Goal: Task Accomplishment & Management: Manage account settings

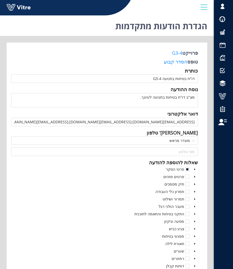
scroll to position [300, 0]
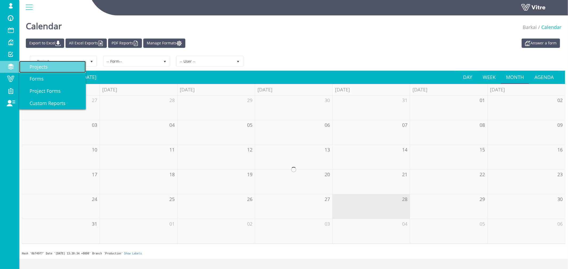
click at [37, 65] on span "Projects" at bounding box center [35, 67] width 24 height 6
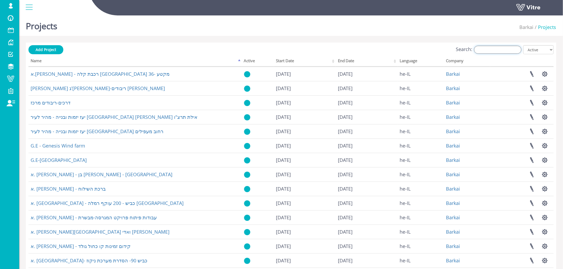
click at [510, 51] on input "Search:" at bounding box center [497, 50] width 47 height 8
type input "E"
type input "e"
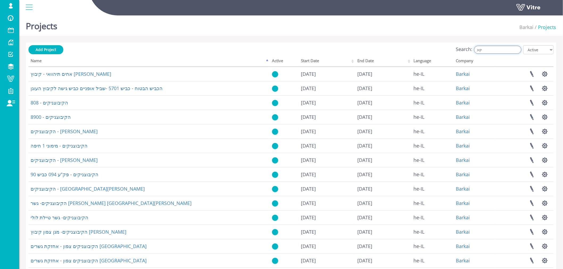
click at [486, 50] on input "קיב" at bounding box center [497, 50] width 47 height 8
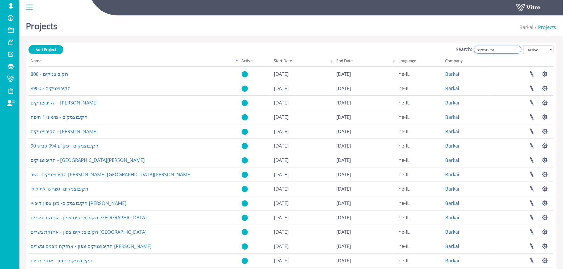
type input "הקיבוצניקים"
click at [390, 39] on div "Projects Barkai Projects Add Project Search: הקיבוצניקים All Active Not Active …" at bounding box center [291, 166] width 544 height 306
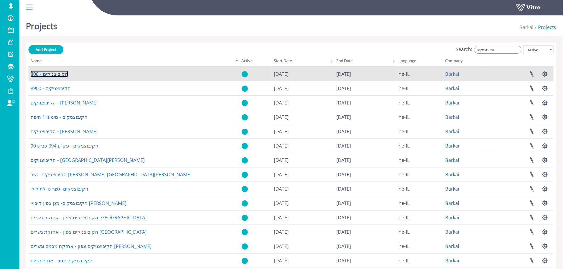
click at [55, 73] on link "הקיבוצניקים - 808" at bounding box center [50, 74] width 38 height 6
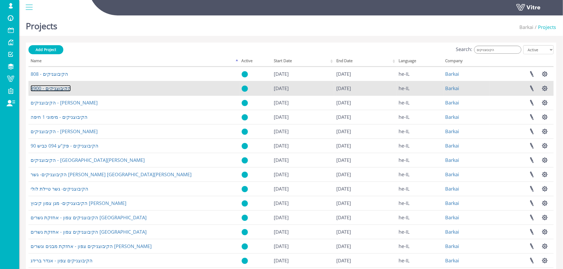
click at [50, 89] on link "הקיבוצניקים - 8900" at bounding box center [51, 88] width 40 height 6
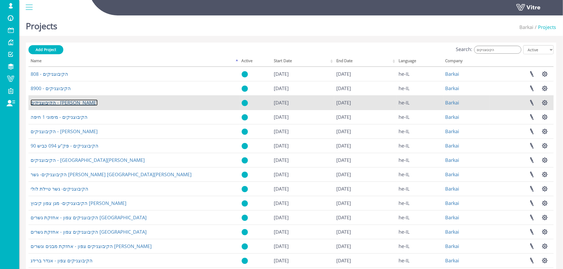
click at [52, 104] on link "הקיבוצניקים - מגדלי נאמן" at bounding box center [64, 103] width 67 height 6
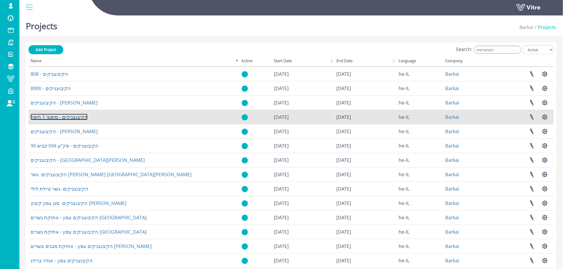
click at [55, 117] on link "הקיבוצניקים - מימוני 1 חיפה" at bounding box center [59, 117] width 57 height 6
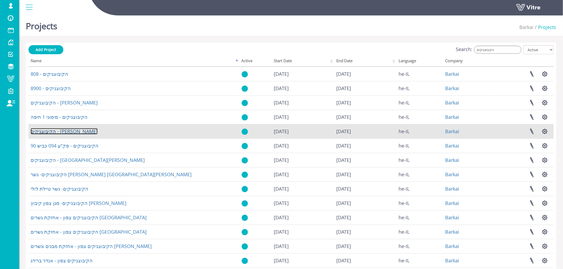
click at [55, 131] on link "הקיבוצניקים - עיקול מרון" at bounding box center [64, 131] width 67 height 6
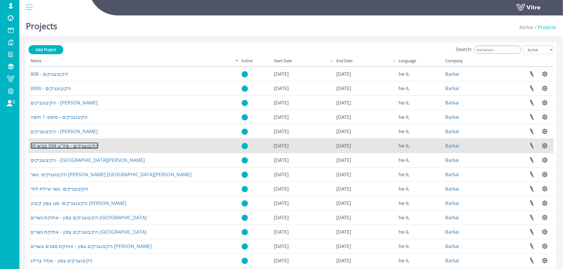
click at [56, 144] on link "הקיבוצניקים - פק"ע 094 כביש 90" at bounding box center [65, 146] width 68 height 6
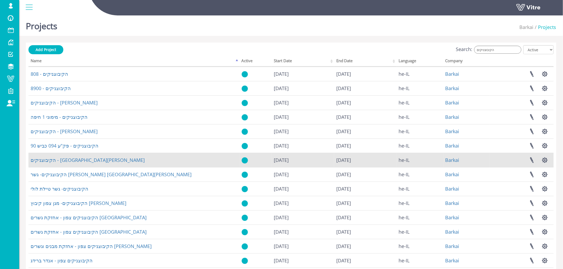
click at [58, 163] on td "הקיבוצניקים - [GEOGRAPHIC_DATA]" at bounding box center [133, 160] width 211 height 14
click at [58, 161] on link "הקיבוצניקים - שדה אליעזר" at bounding box center [88, 160] width 114 height 6
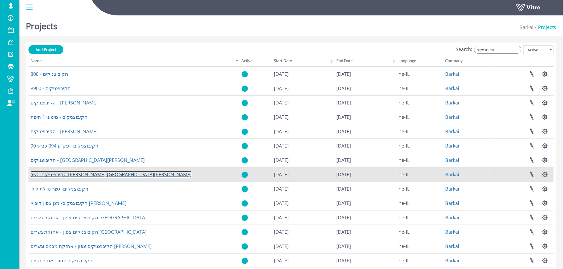
click at [59, 172] on link "הקיבוצניקים- גשר הרב מלכה פתח תקווה" at bounding box center [111, 174] width 161 height 6
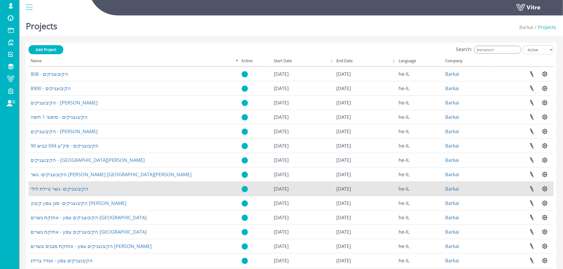
click at [59, 184] on td "הקיבוצניקים- גשר טיילת לולי" at bounding box center [133, 189] width 211 height 14
click at [58, 188] on link "הקיבוצניקים- גשר טיילת לולי" at bounding box center [60, 189] width 58 height 6
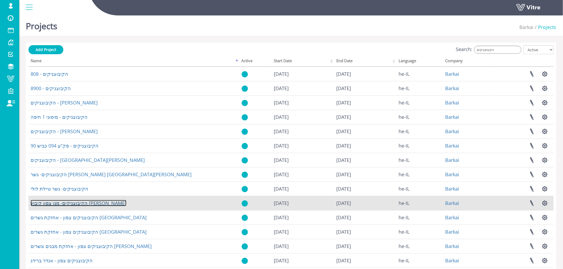
click at [60, 204] on link "הקיבוצניקים- מגן צפון קיבוץ יפתח" at bounding box center [79, 203] width 96 height 6
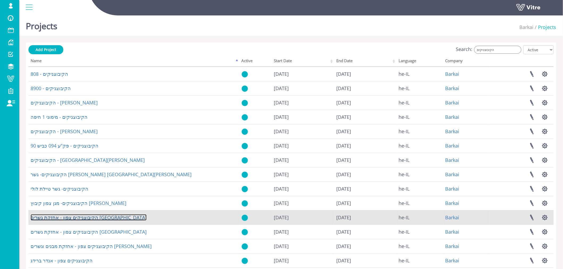
click at [63, 216] on link "הקיבוצניקים צפון - אחזקת גשרים רמת גן" at bounding box center [89, 218] width 116 height 6
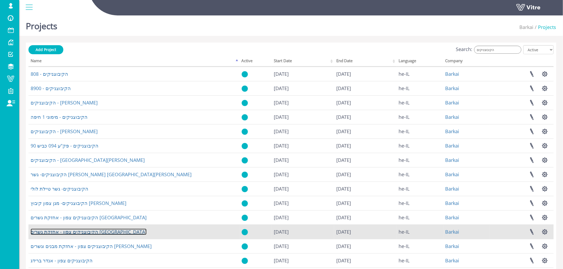
click at [67, 230] on link "הקיבוצניקים צפון - אחזקת גשרים תל אביב" at bounding box center [89, 232] width 116 height 6
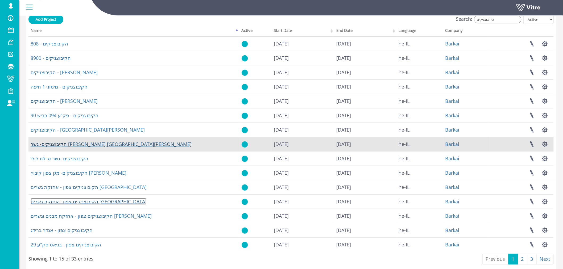
scroll to position [20, 0]
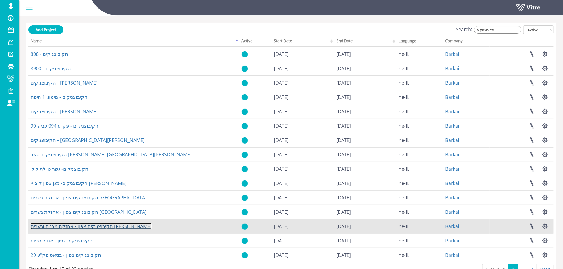
click at [82, 226] on link "הקיבוצניקים צפון - אחזקת מבנים וגשרים נתיבי איילון" at bounding box center [91, 226] width 121 height 6
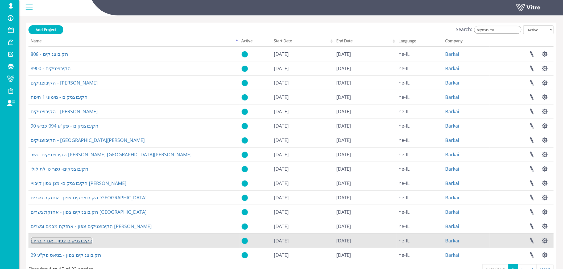
click at [72, 240] on link "הקיבוצניקים צפון - אנדר ברידג" at bounding box center [62, 241] width 62 height 6
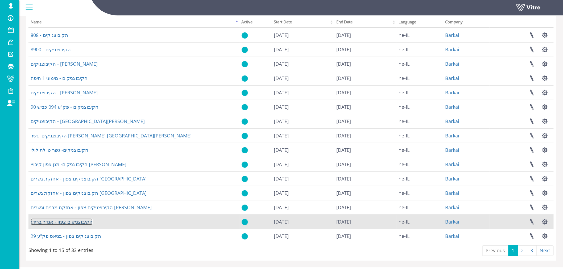
scroll to position [50, 0]
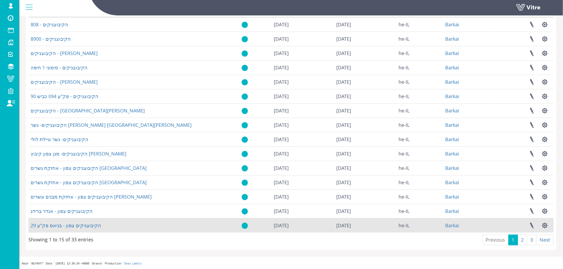
click at [79, 230] on td "הקיבוצניקים צפון - בניאס פק"ע 29" at bounding box center [133, 226] width 211 height 14
click at [79, 226] on link "הקיבוצניקים צפון - בניאס פק"ע 29" at bounding box center [66, 226] width 71 height 6
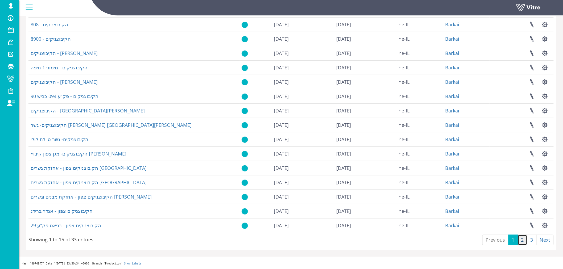
click at [526, 240] on link "2" at bounding box center [523, 240] width 10 height 11
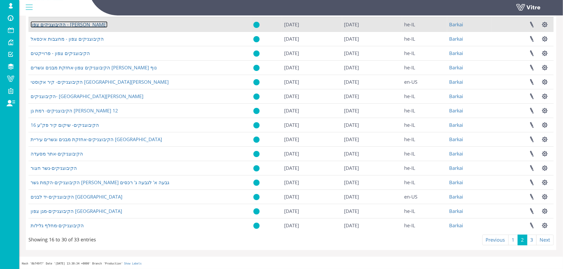
click at [67, 26] on link "הקיבוצניקים צפון - הגעתון" at bounding box center [69, 24] width 77 height 6
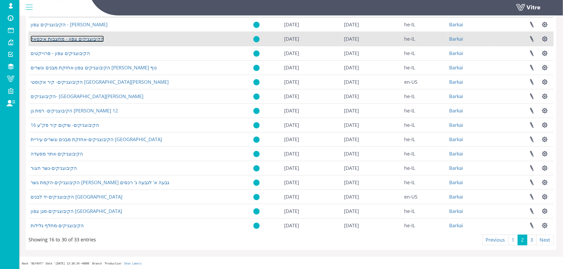
click at [70, 38] on link "הקיבוצניקים צפון - מחצבות איכסאל" at bounding box center [67, 39] width 73 height 6
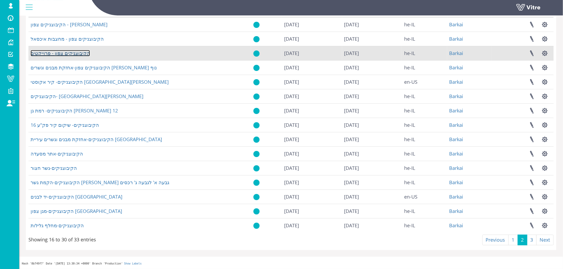
click at [70, 52] on link "הקיבוצניקים צפון - פרוייקטים" at bounding box center [60, 53] width 59 height 6
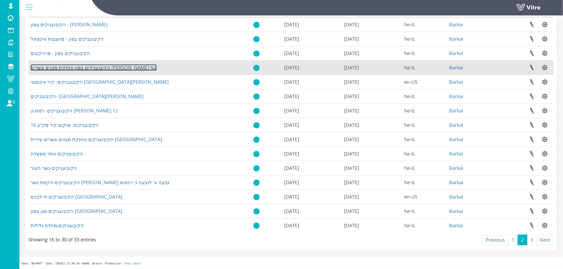
click at [71, 66] on link "הקיבוצניקים צפון-אחזקת מבנים וגשרים יפה נוף" at bounding box center [94, 67] width 126 height 6
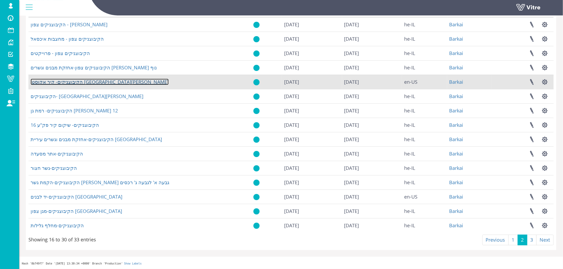
click at [73, 82] on link "הקיבוצניקים- קיר אקוסטי גבעת הרקפות" at bounding box center [100, 82] width 138 height 6
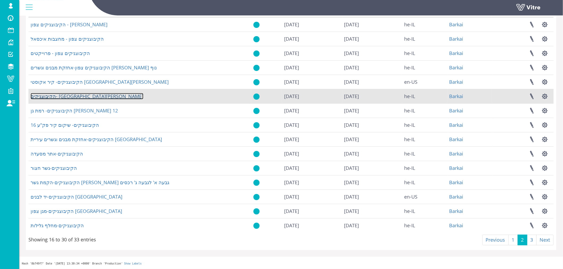
click at [71, 95] on link "הקיבוצניקים- רמת גן רחוב ארלוזורוב" at bounding box center [87, 96] width 113 height 6
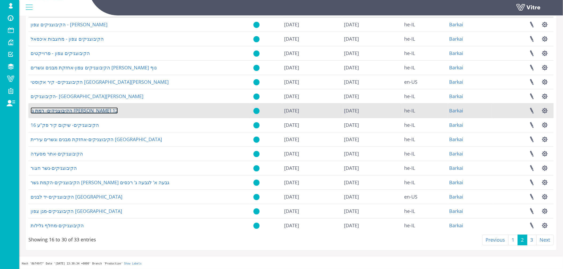
click at [72, 112] on link "הקיבוצניקים- רמת גן שרה אהרנסון 12" at bounding box center [74, 111] width 87 height 6
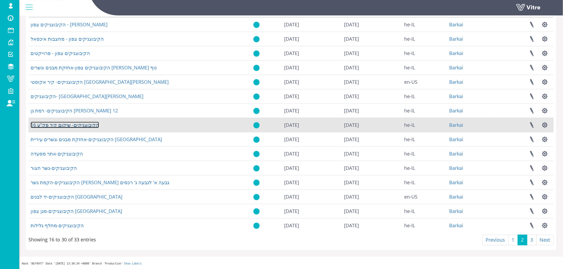
click at [71, 123] on link "הקיבוצניקים- שיקום קיר פק"ע 16" at bounding box center [65, 125] width 68 height 6
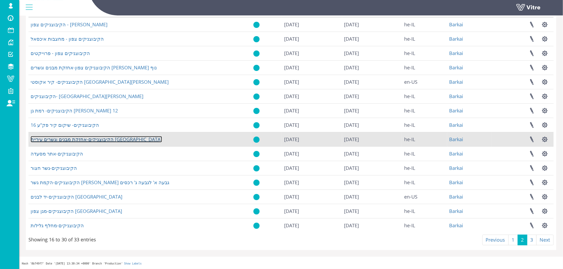
click at [70, 136] on link "הקיבוצניקים-אחזקת מבנים וגשרים עיריית חיפה" at bounding box center [97, 139] width 132 height 6
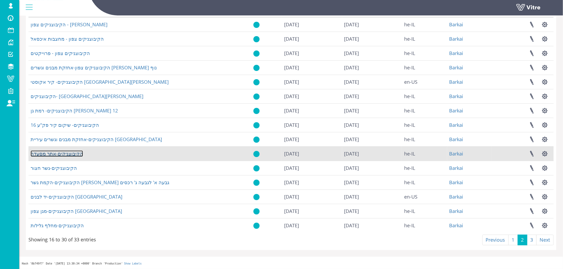
click at [65, 154] on link "הקיבוצניקים-אתר מסעדה" at bounding box center [57, 154] width 52 height 6
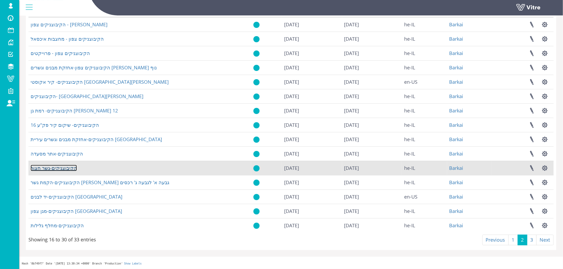
click at [64, 165] on link "הקיבוצניקים-גשר חצור" at bounding box center [54, 168] width 46 height 6
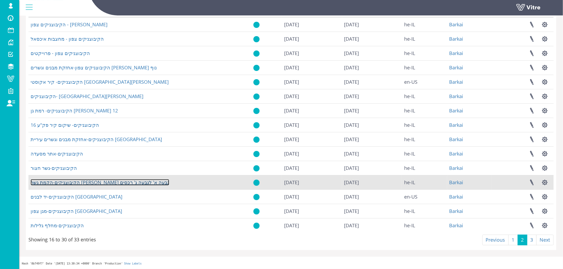
click at [59, 184] on link "הקיבוצניקים-הקמת גשר יונאי בין גבעה א' לגבעה ג' רכסים" at bounding box center [100, 182] width 139 height 6
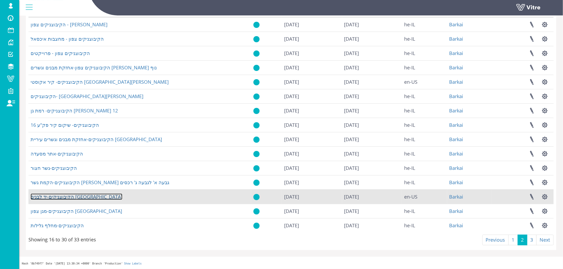
click at [59, 196] on link "הקיבוצניקים-יד לבנים חיפה" at bounding box center [77, 197] width 92 height 6
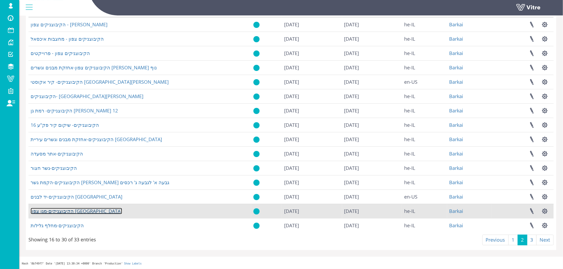
click at [55, 212] on link "הקיבוצניקים-מגן צפון קיבוץ יראון" at bounding box center [77, 211] width 92 height 6
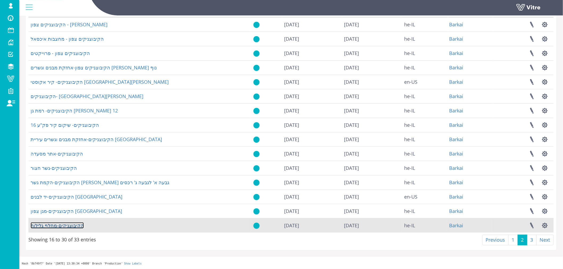
click at [55, 224] on link "הקיבוצניקים-מחלף גלילות" at bounding box center [57, 226] width 53 height 6
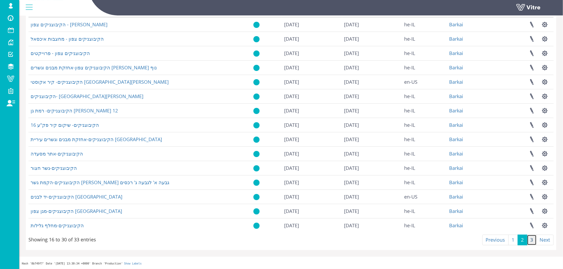
click at [533, 241] on link "3" at bounding box center [532, 240] width 10 height 11
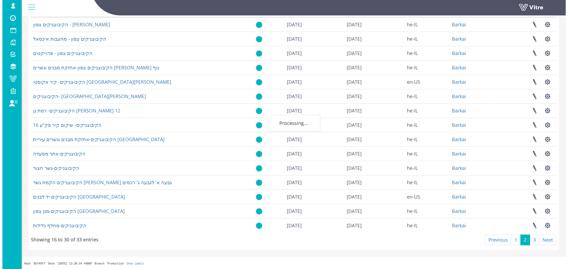
scroll to position [0, 0]
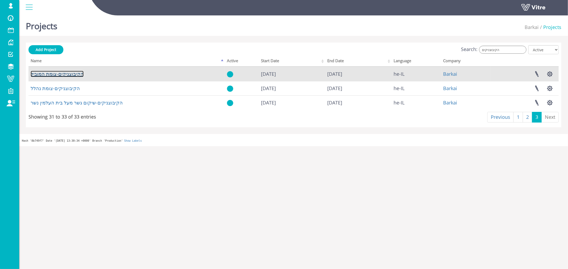
click at [59, 73] on link "הקיבוצניקים-צומת המוביל" at bounding box center [57, 74] width 53 height 6
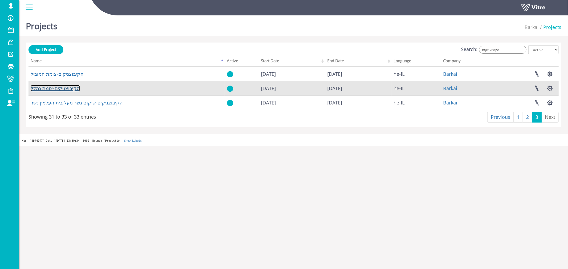
click at [59, 87] on link "הקיבוצניקים-צומת נהלל" at bounding box center [55, 88] width 49 height 6
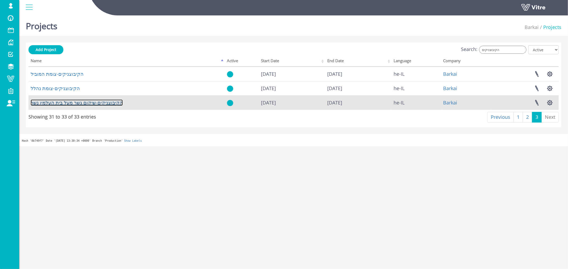
click at [58, 102] on link "הקיבוצניקים-שיקום גשר מעל בית העלמין נשר" at bounding box center [77, 103] width 92 height 6
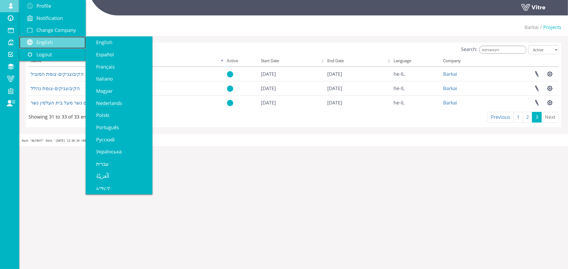
click at [44, 41] on span "English" at bounding box center [44, 42] width 16 height 6
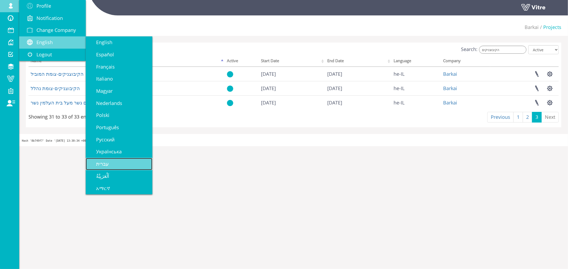
click at [110, 161] on link "עברית" at bounding box center [119, 164] width 67 height 12
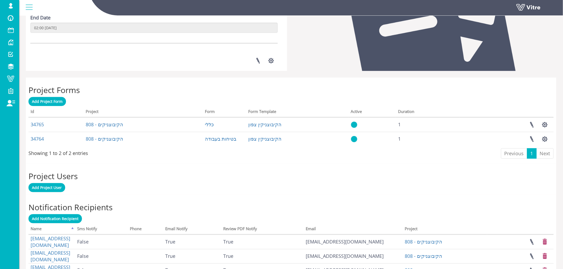
scroll to position [268, 0]
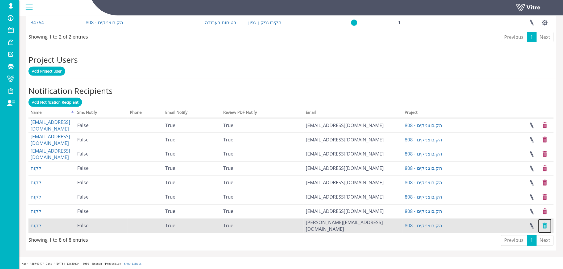
click at [547, 226] on link at bounding box center [545, 226] width 13 height 14
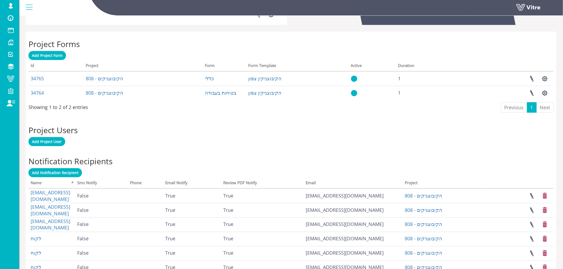
scroll to position [253, 0]
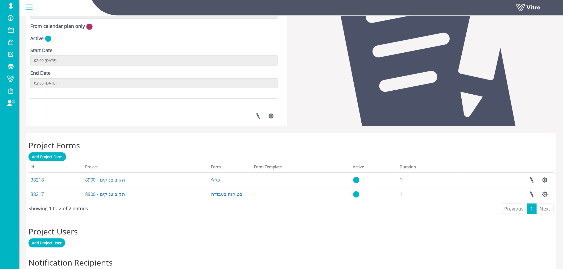
scroll to position [236, 0]
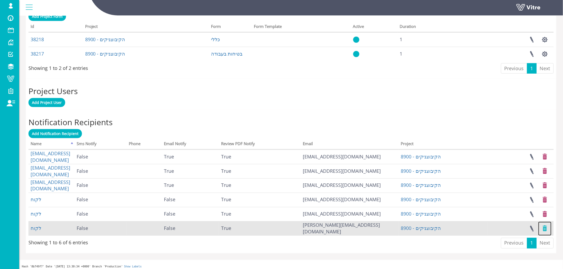
click at [544, 228] on link at bounding box center [545, 229] width 13 height 14
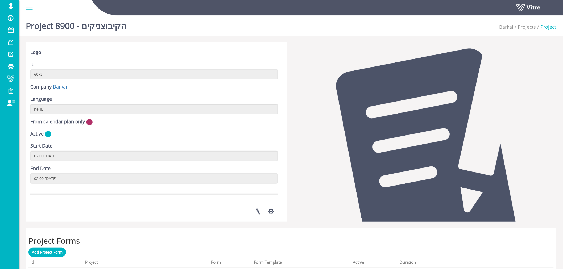
scroll to position [0, 0]
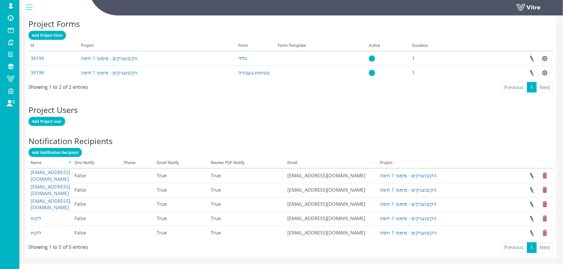
scroll to position [225, 0]
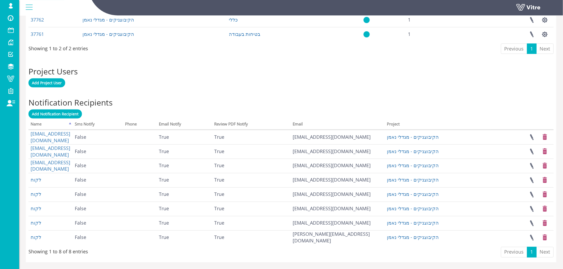
scroll to position [266, 0]
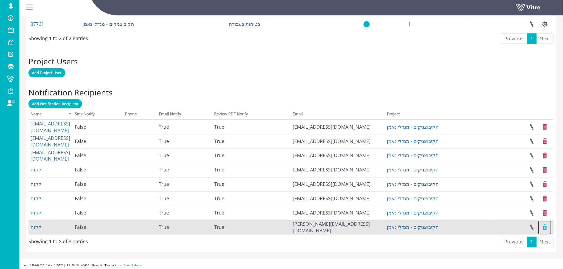
click at [547, 227] on link at bounding box center [545, 228] width 13 height 14
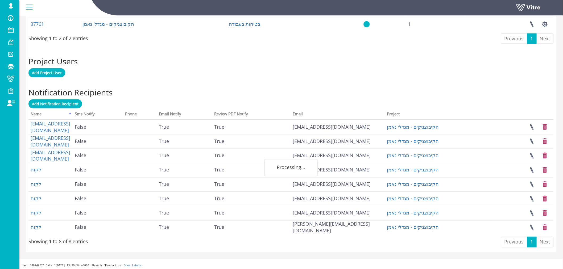
scroll to position [253, 0]
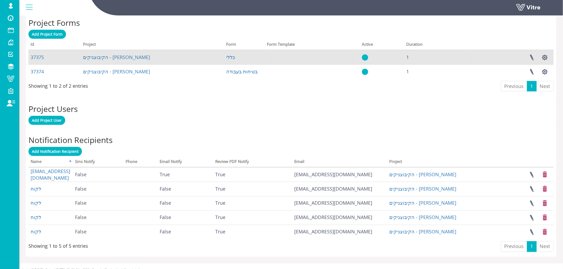
scroll to position [225, 0]
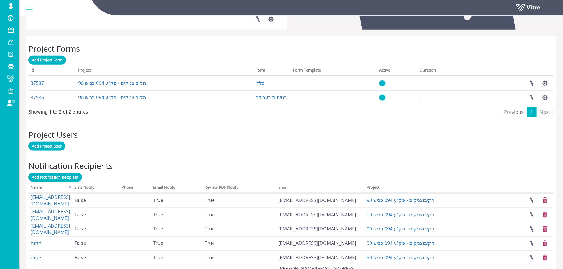
scroll to position [239, 0]
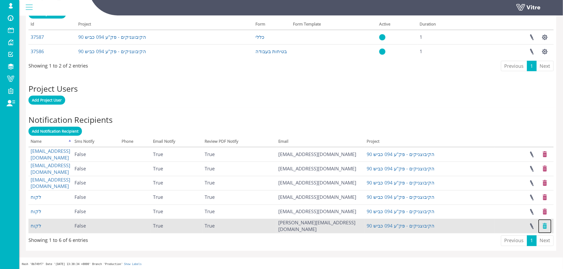
click at [544, 225] on link at bounding box center [545, 227] width 13 height 14
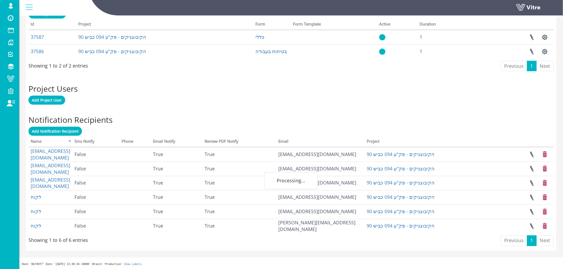
scroll to position [225, 0]
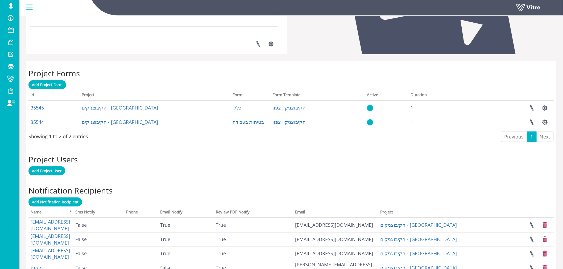
scroll to position [207, 0]
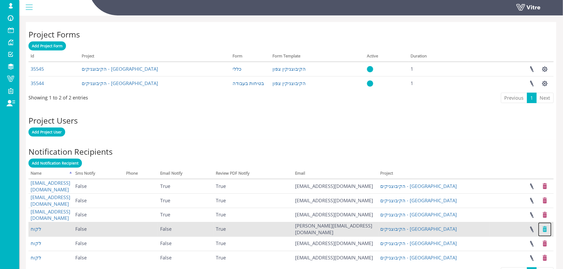
click at [544, 229] on link at bounding box center [545, 230] width 13 height 14
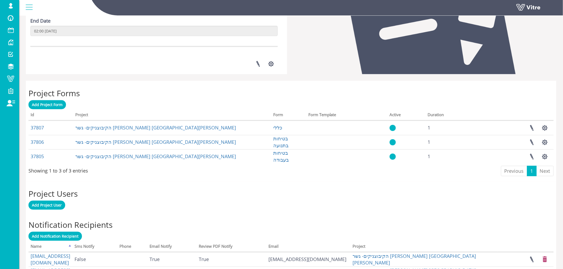
scroll to position [253, 0]
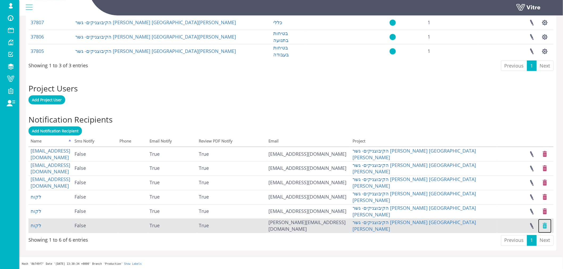
click at [546, 226] on link at bounding box center [545, 226] width 13 height 14
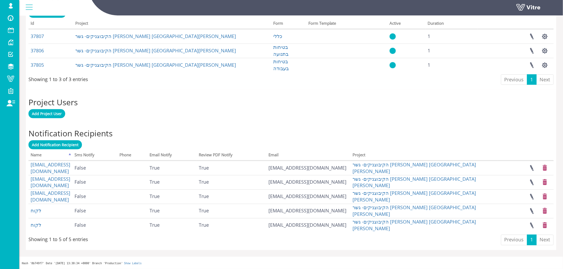
scroll to position [239, 0]
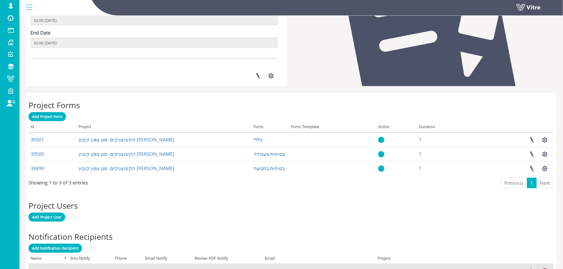
scroll to position [253, 0]
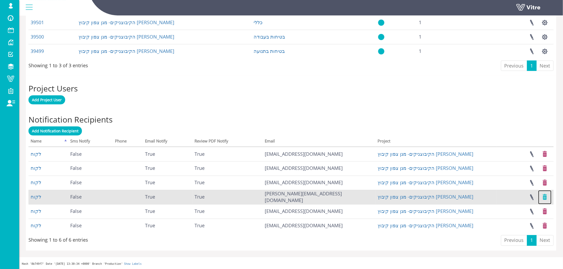
click at [544, 195] on link at bounding box center [545, 198] width 13 height 14
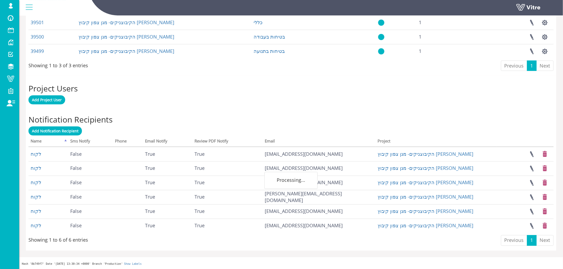
scroll to position [239, 0]
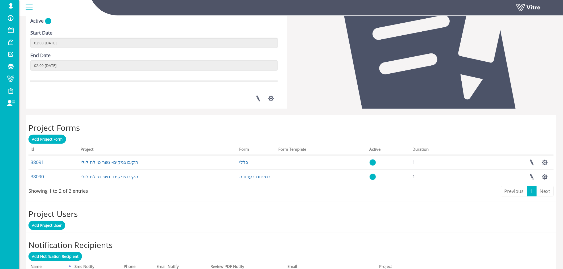
scroll to position [239, 0]
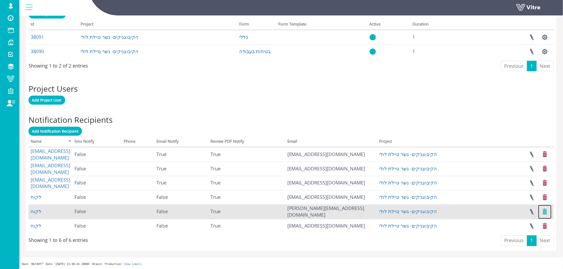
click at [546, 212] on link at bounding box center [545, 212] width 13 height 14
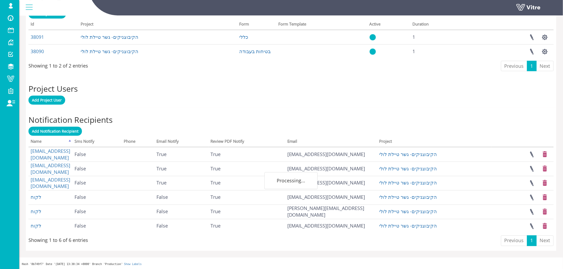
scroll to position [225, 0]
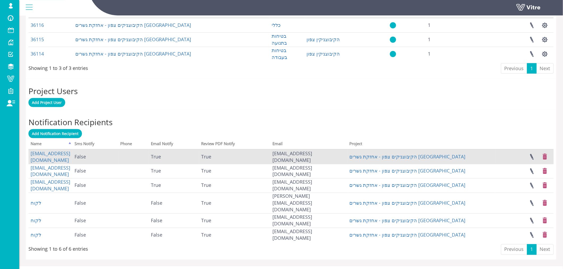
scroll to position [253, 0]
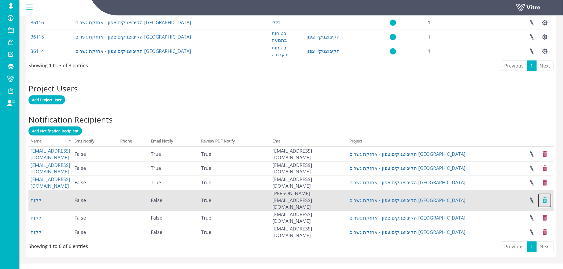
click at [545, 196] on link at bounding box center [545, 201] width 13 height 14
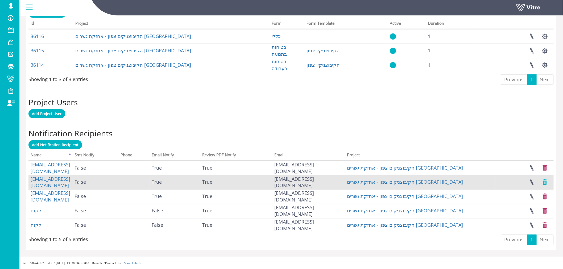
scroll to position [239, 0]
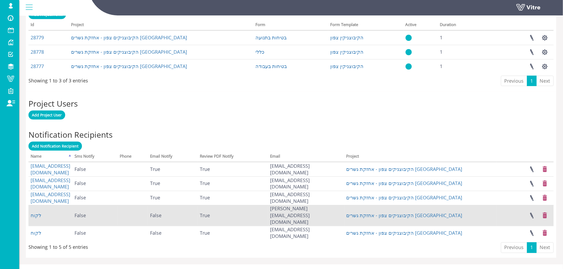
scroll to position [239, 0]
click at [542, 212] on link at bounding box center [545, 215] width 13 height 14
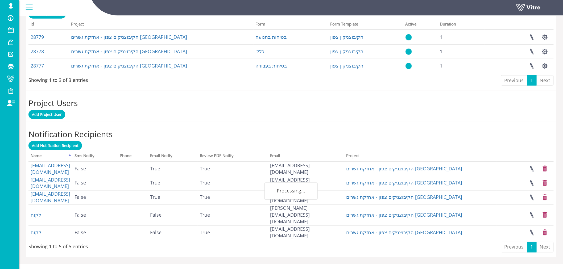
scroll to position [225, 0]
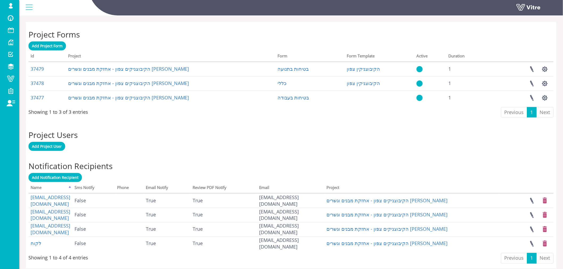
scroll to position [225, 0]
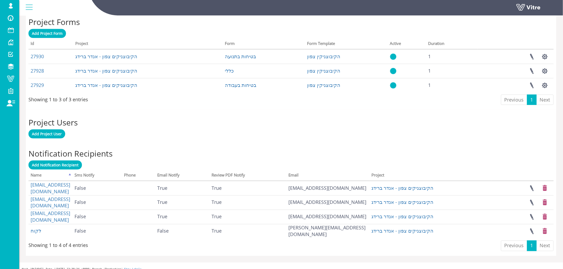
scroll to position [225, 0]
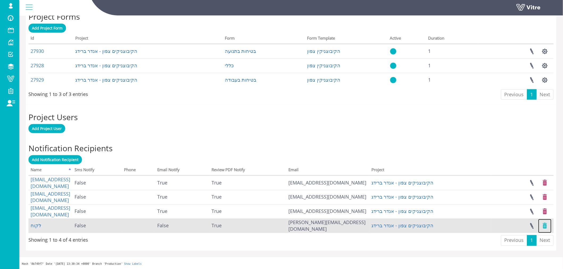
click at [544, 227] on link at bounding box center [545, 226] width 13 height 14
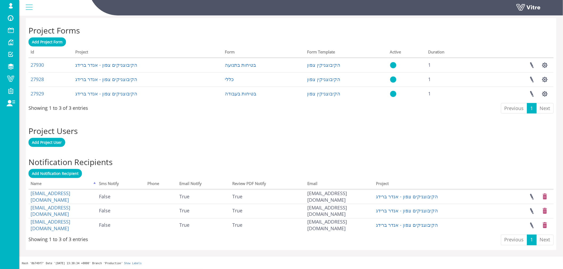
scroll to position [210, 0]
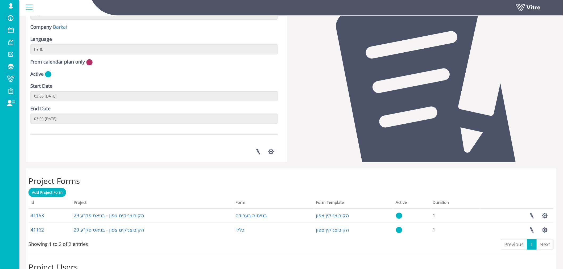
scroll to position [225, 0]
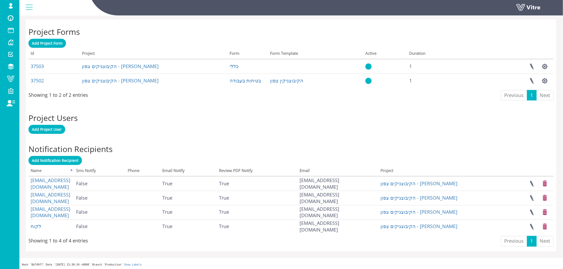
scroll to position [210, 0]
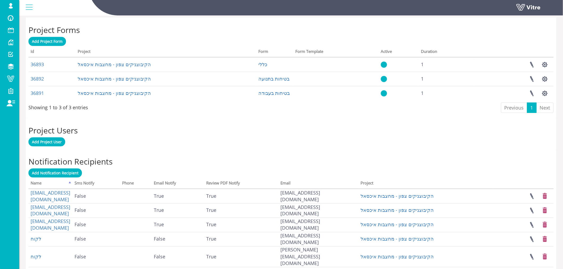
scroll to position [236, 0]
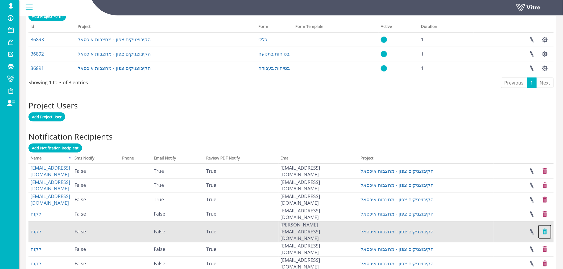
click at [546, 228] on link at bounding box center [545, 232] width 13 height 14
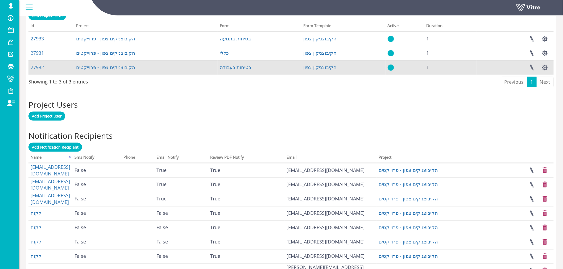
scroll to position [282, 0]
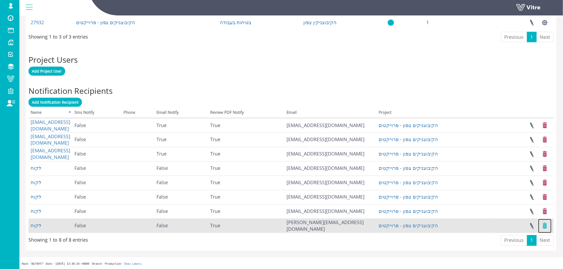
click at [544, 229] on link at bounding box center [545, 226] width 13 height 14
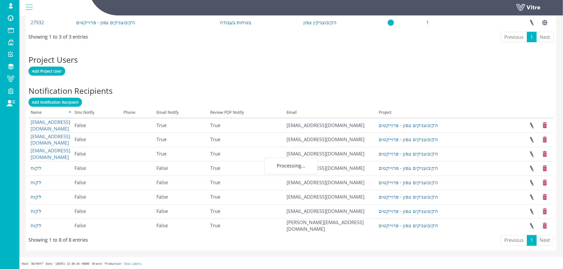
scroll to position [268, 0]
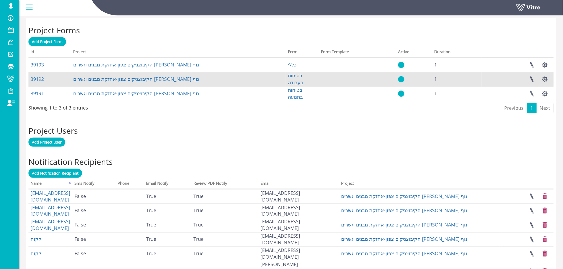
scroll to position [282, 0]
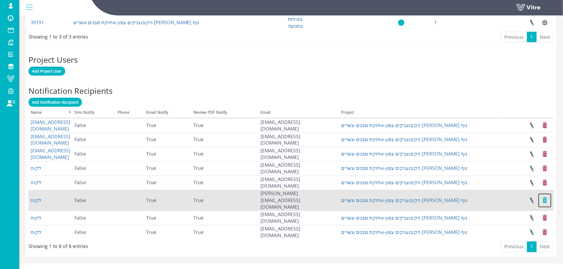
click at [545, 197] on link at bounding box center [545, 201] width 13 height 14
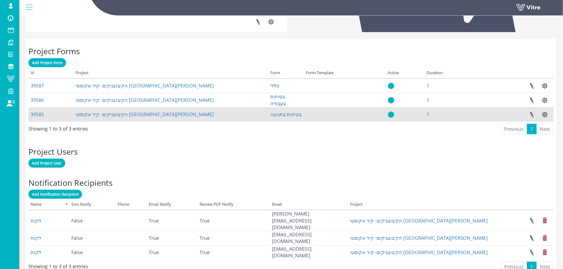
scroll to position [181, 0]
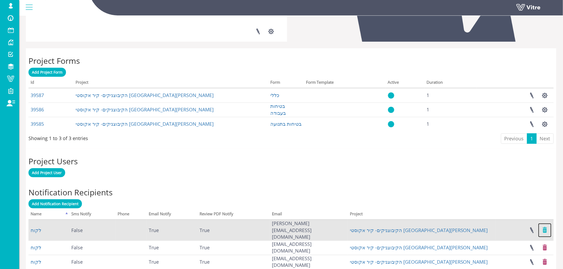
click at [547, 226] on link at bounding box center [545, 231] width 13 height 14
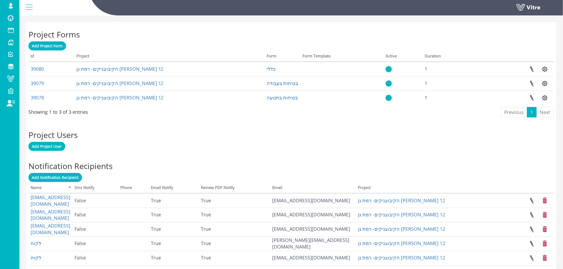
scroll to position [266, 0]
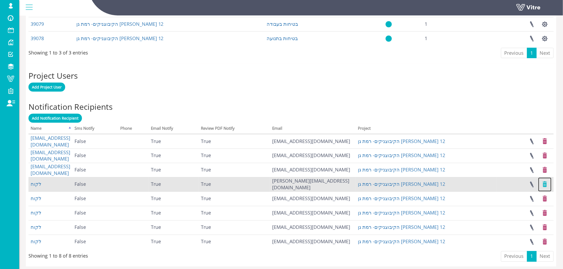
click at [546, 182] on link at bounding box center [545, 185] width 13 height 14
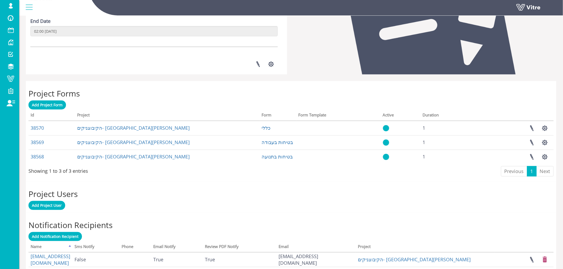
scroll to position [266, 0]
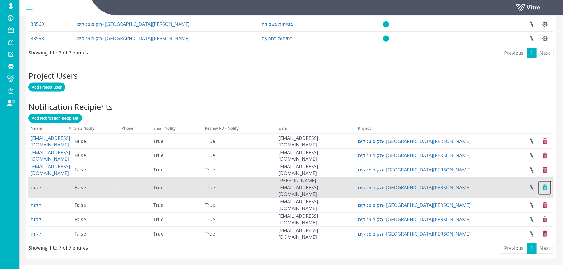
click at [544, 182] on link at bounding box center [545, 188] width 13 height 14
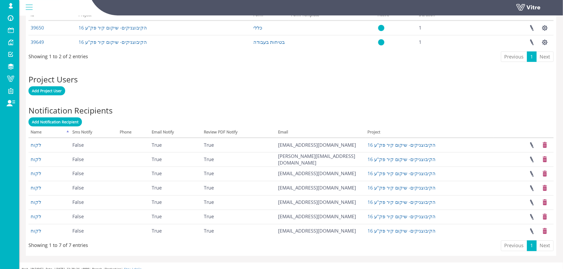
scroll to position [253, 0]
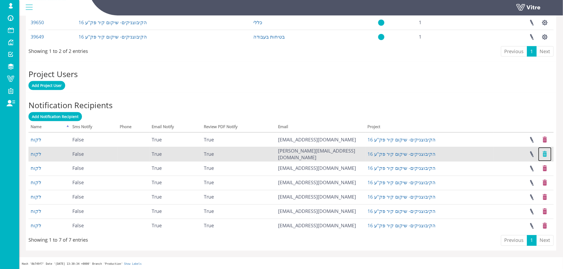
click at [543, 153] on link at bounding box center [545, 154] width 13 height 14
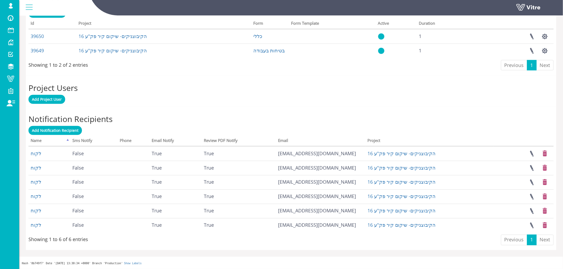
scroll to position [239, 0]
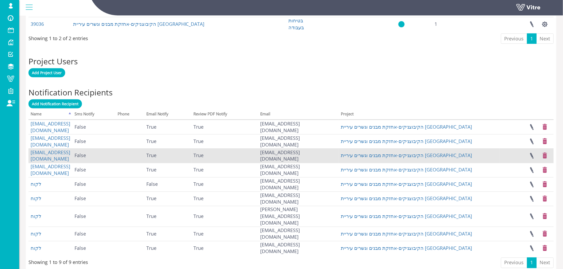
scroll to position [282, 0]
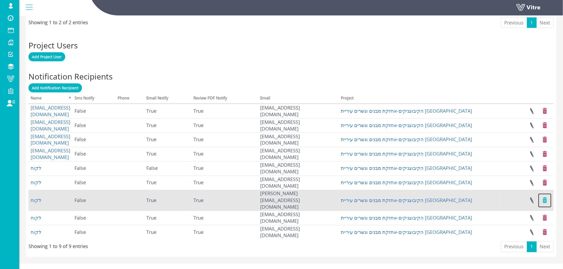
click at [546, 199] on link at bounding box center [545, 201] width 13 height 14
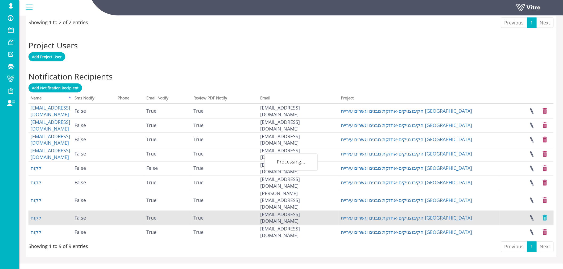
scroll to position [268, 0]
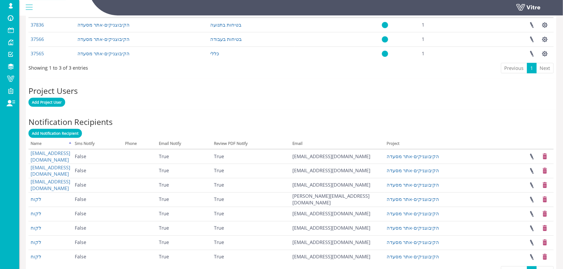
scroll to position [266, 0]
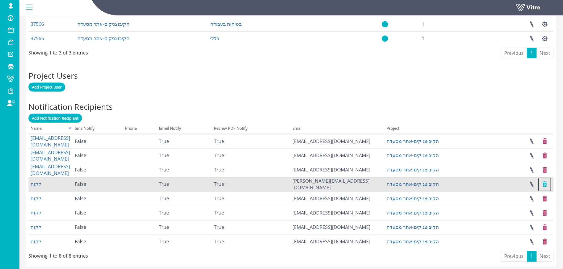
click at [546, 186] on link at bounding box center [545, 185] width 13 height 14
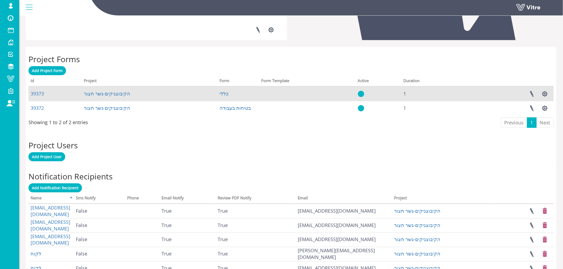
scroll to position [239, 0]
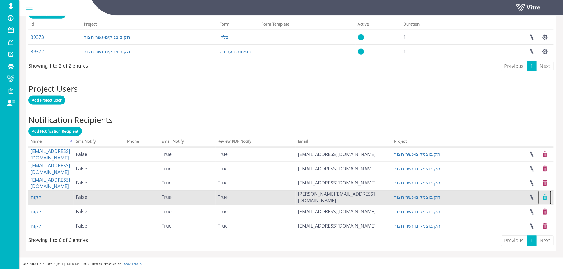
click at [544, 196] on link at bounding box center [545, 198] width 13 height 14
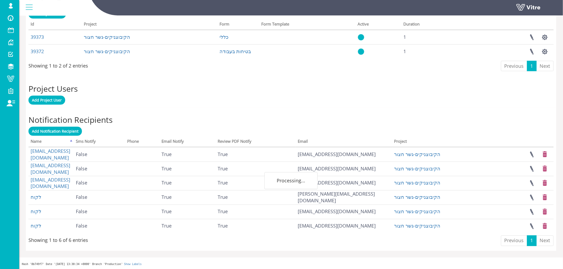
scroll to position [225, 0]
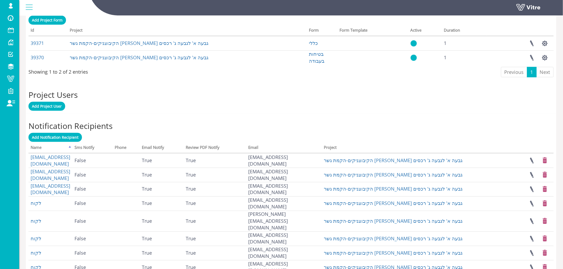
scroll to position [266, 0]
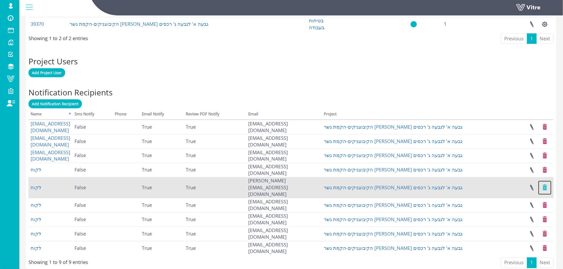
click at [545, 187] on link at bounding box center [545, 188] width 13 height 14
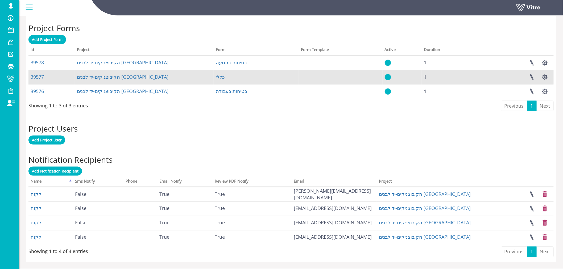
scroll to position [225, 0]
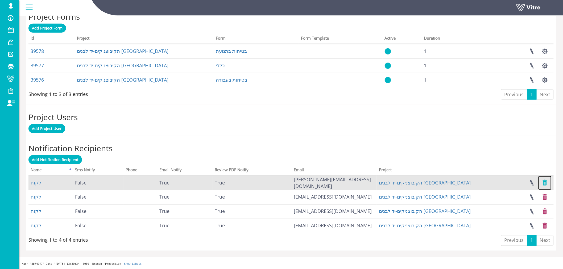
click at [544, 183] on link at bounding box center [545, 183] width 13 height 14
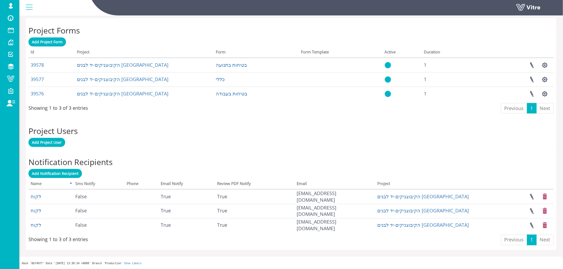
scroll to position [210, 0]
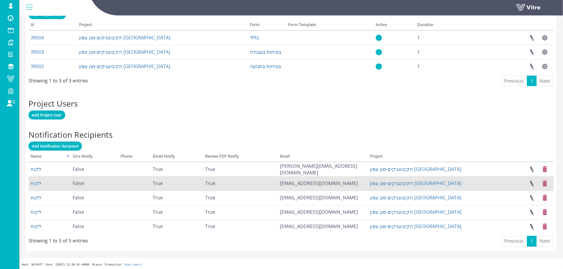
scroll to position [239, 0]
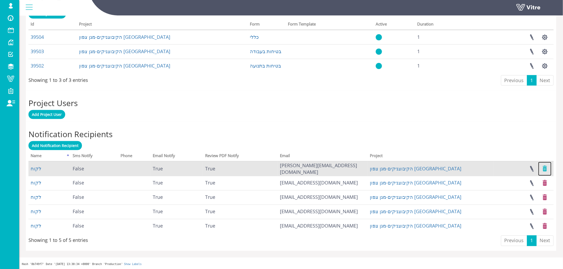
click at [545, 168] on link at bounding box center [545, 169] width 13 height 14
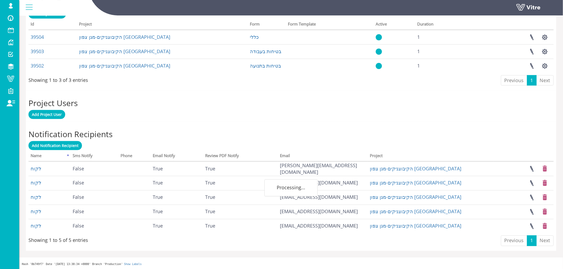
scroll to position [225, 0]
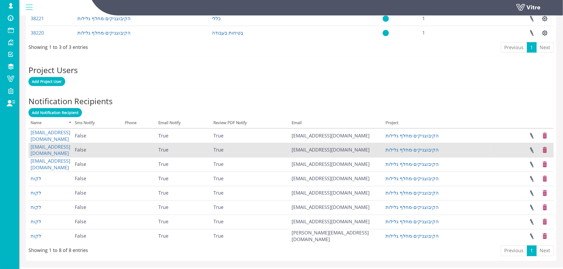
scroll to position [282, 0]
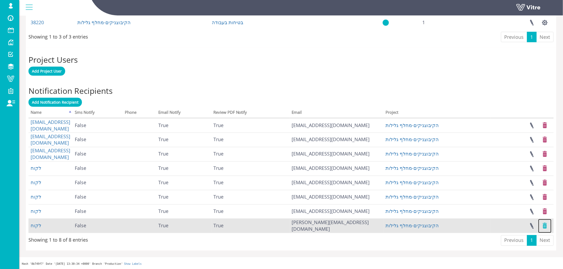
click at [546, 225] on link at bounding box center [545, 226] width 13 height 14
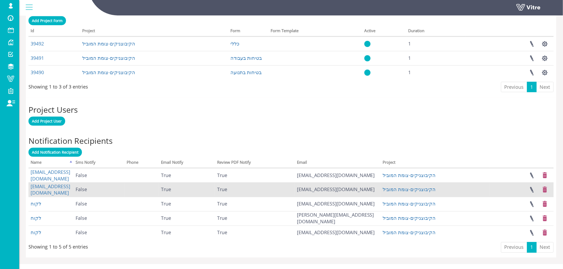
scroll to position [239, 0]
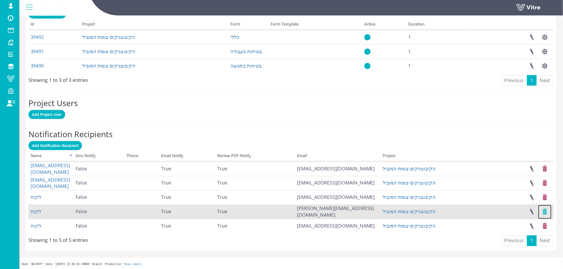
click at [544, 211] on link at bounding box center [545, 212] width 13 height 14
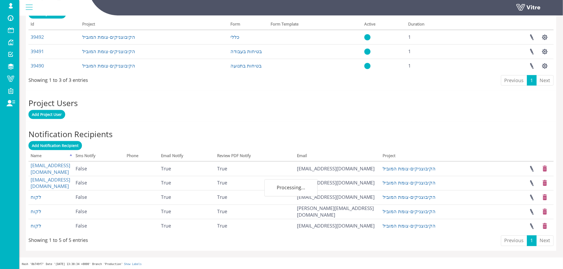
scroll to position [225, 0]
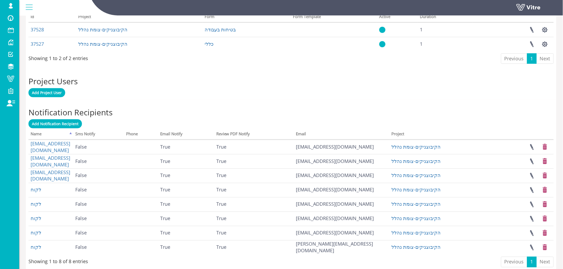
scroll to position [238, 0]
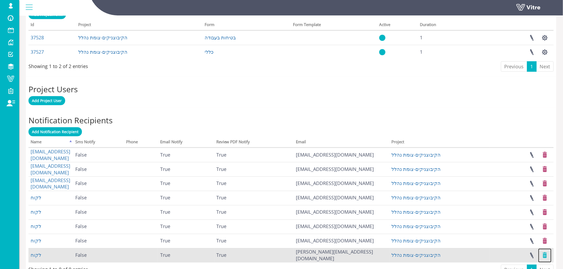
click at [547, 255] on link at bounding box center [545, 256] width 13 height 14
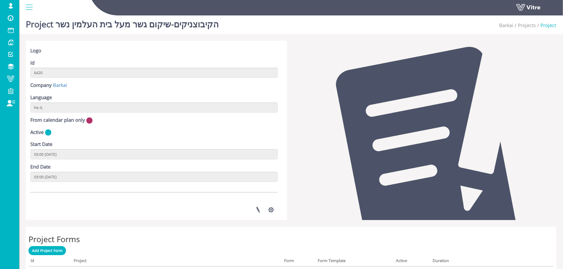
scroll to position [210, 0]
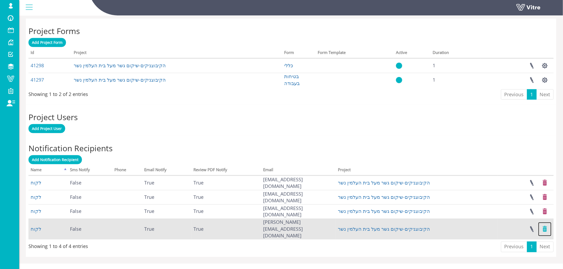
click at [547, 225] on link at bounding box center [545, 230] width 13 height 14
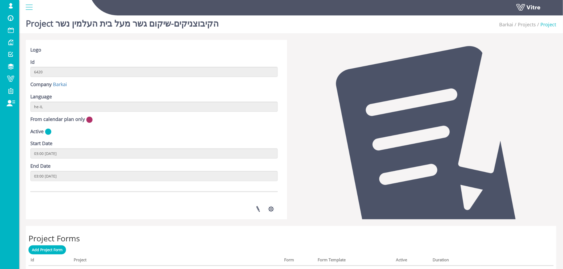
scroll to position [0, 0]
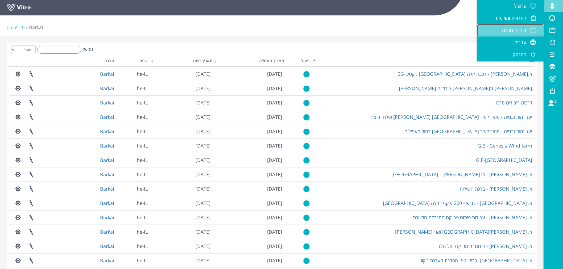
click at [510, 31] on span "בחירת חברה" at bounding box center [515, 30] width 24 height 6
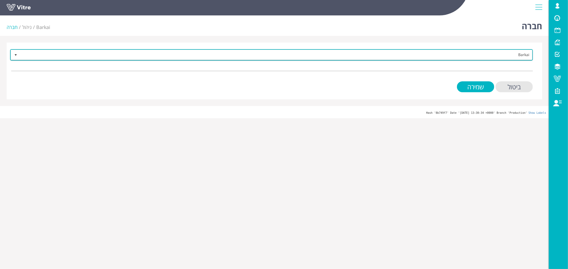
click at [460, 51] on span "Barkai" at bounding box center [276, 55] width 512 height 10
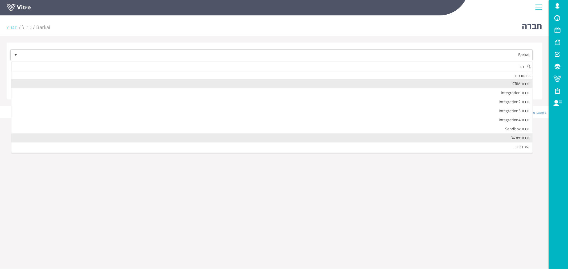
click at [504, 140] on li "רכבת ישראל" at bounding box center [271, 138] width 521 height 9
type input "רכב"
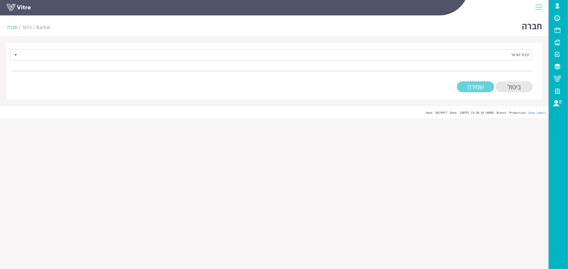
click at [473, 86] on input "שמירה" at bounding box center [475, 86] width 37 height 11
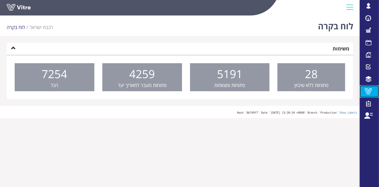
click at [373, 95] on link "Vitre" at bounding box center [368, 91] width 19 height 12
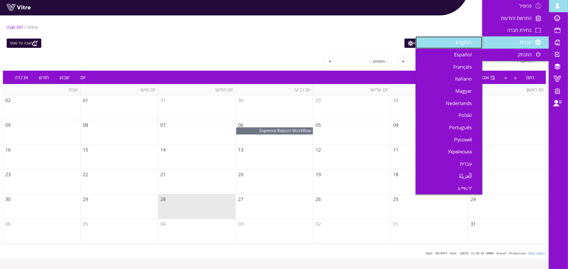
click at [461, 42] on span "English" at bounding box center [467, 42] width 23 height 6
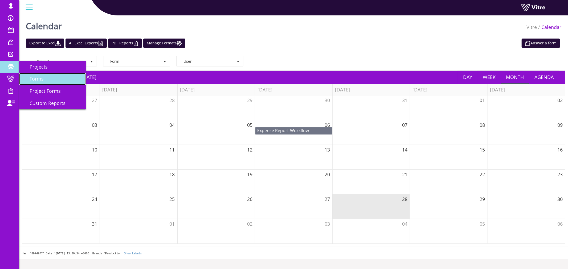
click at [30, 81] on span "Forms" at bounding box center [33, 79] width 20 height 6
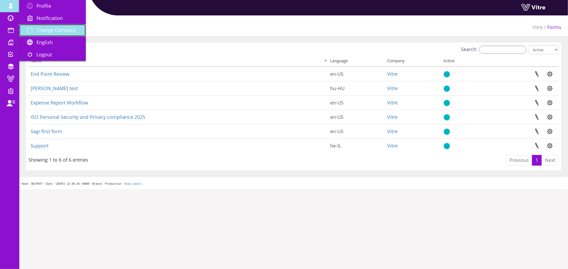
click at [38, 29] on span "Change Company" at bounding box center [55, 30] width 39 height 6
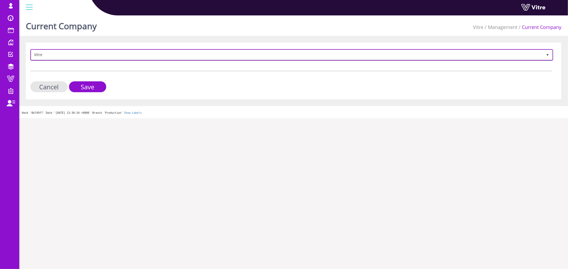
click at [68, 59] on span "Vitre" at bounding box center [292, 55] width 522 height 10
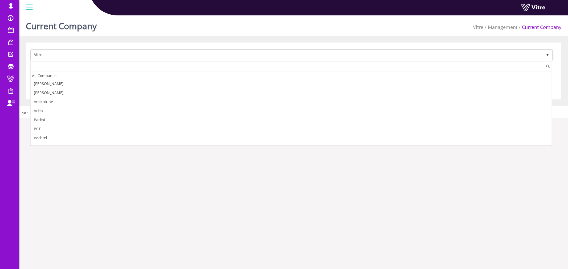
scroll to position [717, 0]
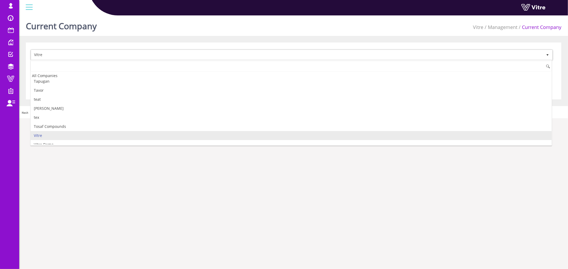
type input "v"
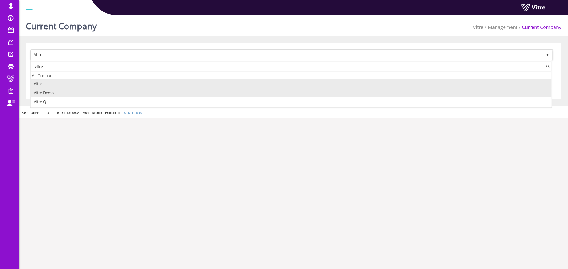
click at [69, 92] on li "Vitre Demo" at bounding box center [291, 92] width 521 height 9
type input "vitre"
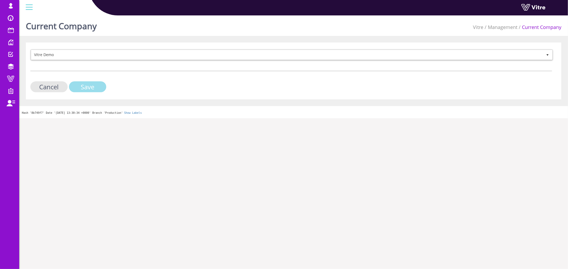
click at [100, 84] on input "Save" at bounding box center [87, 86] width 37 height 11
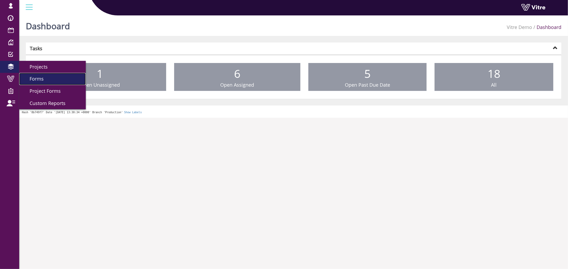
click at [35, 80] on span "Forms" at bounding box center [33, 79] width 20 height 6
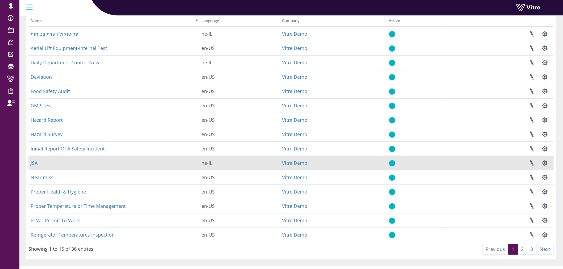
scroll to position [50, 0]
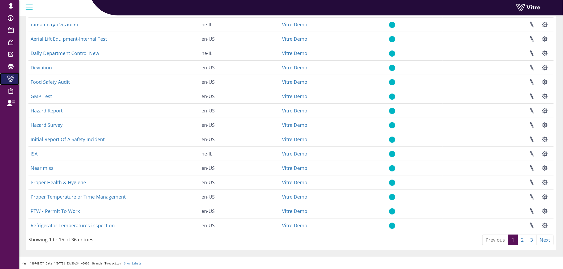
click at [11, 80] on span at bounding box center [10, 79] width 13 height 6
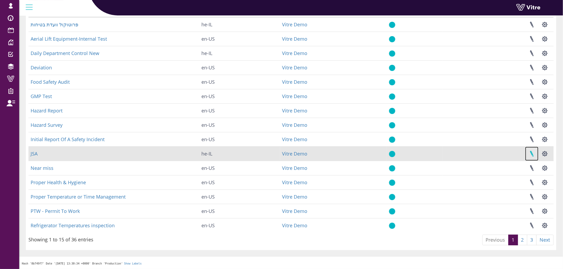
click at [529, 155] on link at bounding box center [532, 154] width 13 height 14
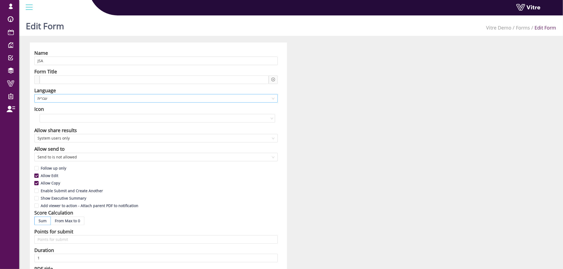
click at [99, 97] on span "עברית" at bounding box center [156, 99] width 237 height 8
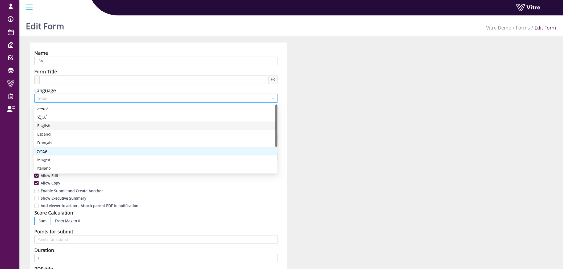
click at [83, 128] on div "English" at bounding box center [155, 126] width 237 height 6
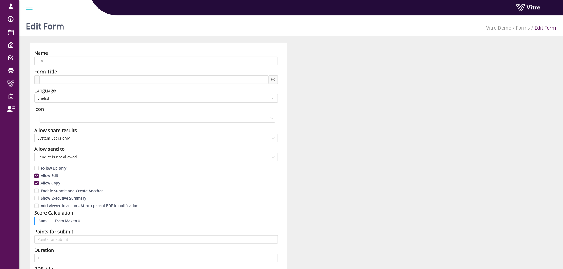
click at [292, 139] on div "Name JSA Form Title Language English Icon Allow share results System users only…" at bounding box center [291, 235] width 531 height 384
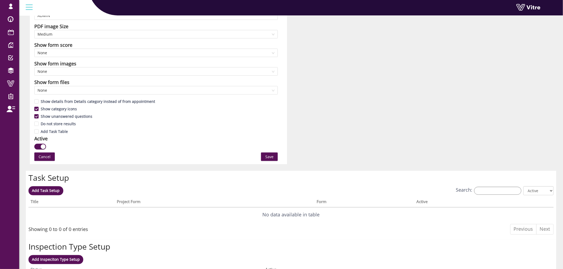
scroll to position [355, 0]
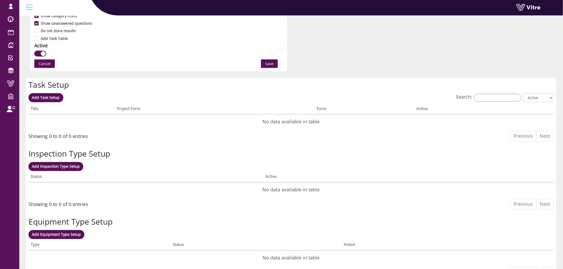
click at [269, 62] on span "Save" at bounding box center [269, 64] width 8 height 6
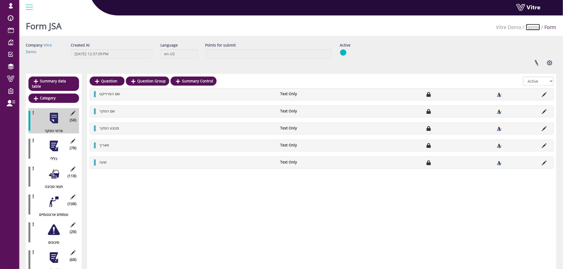
click at [536, 25] on link "Forms" at bounding box center [533, 27] width 14 height 6
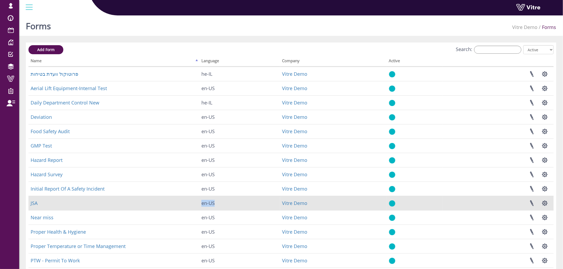
drag, startPoint x: 214, startPoint y: 203, endPoint x: 195, endPoint y: 201, distance: 19.8
click at [195, 201] on tr "JSA en-US Vitre Demo Linked Projects Set Users Manage Templates Clone Form Clon…" at bounding box center [291, 203] width 526 height 14
click at [212, 204] on td "en-US" at bounding box center [239, 203] width 81 height 14
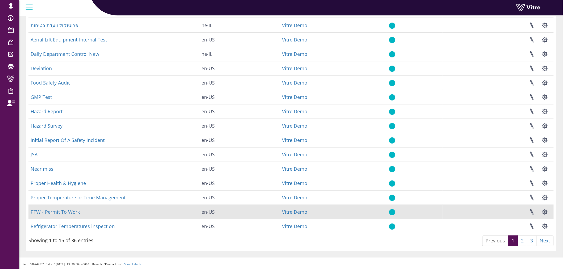
scroll to position [50, 0]
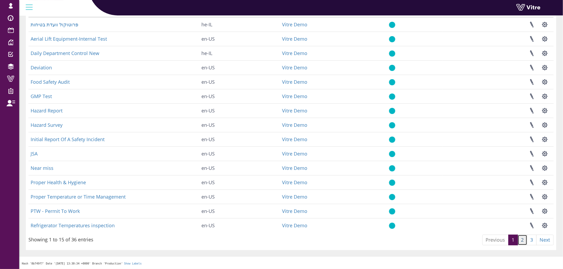
click at [524, 235] on link "2" at bounding box center [523, 240] width 10 height 11
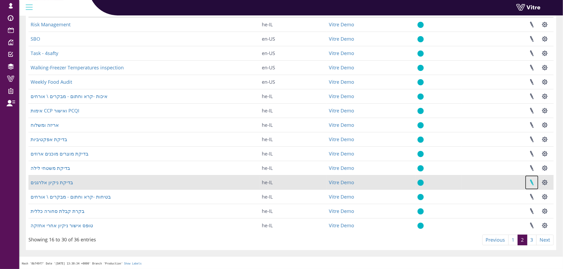
click at [537, 184] on link at bounding box center [532, 183] width 13 height 14
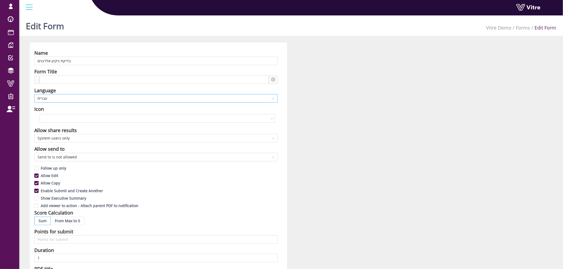
click at [176, 97] on span "עברית" at bounding box center [156, 99] width 237 height 8
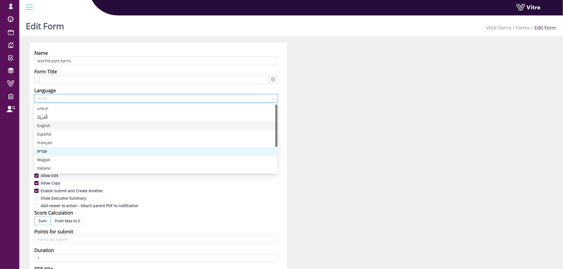
click at [165, 128] on div "English" at bounding box center [155, 126] width 237 height 6
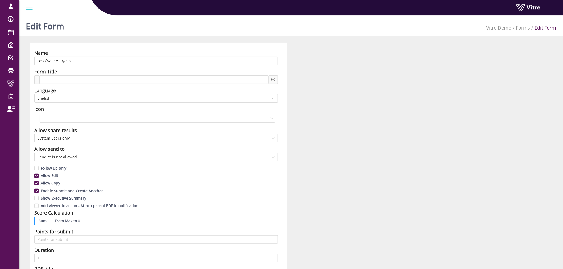
click at [206, 107] on div "Icon" at bounding box center [156, 108] width 244 height 7
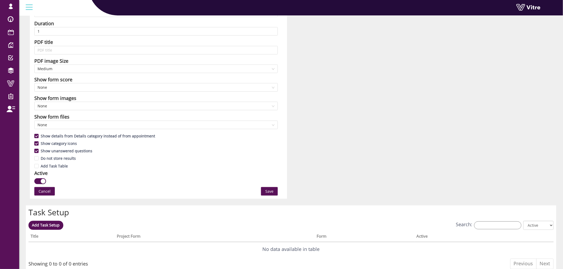
scroll to position [266, 0]
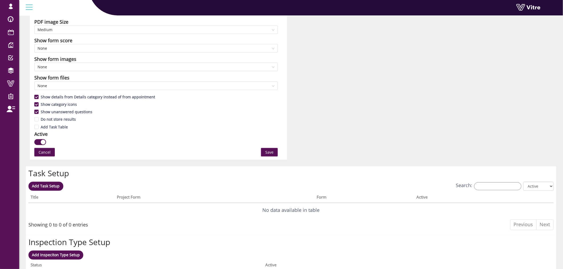
click at [271, 152] on span "Save" at bounding box center [269, 153] width 8 height 6
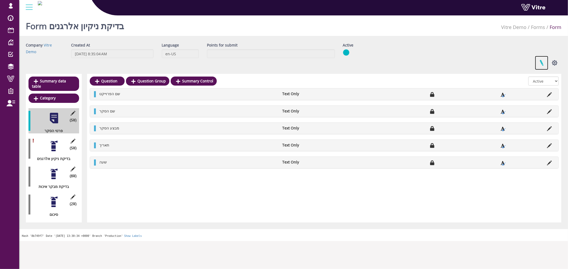
click at [544, 60] on link at bounding box center [541, 63] width 13 height 14
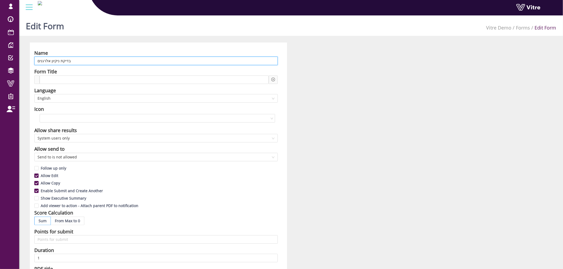
click at [125, 60] on input "בדיקת ניקיון אלרגנים" at bounding box center [156, 61] width 244 height 9
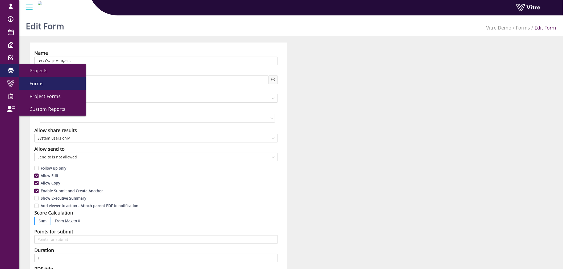
click at [39, 87] on link "Forms" at bounding box center [52, 83] width 67 height 13
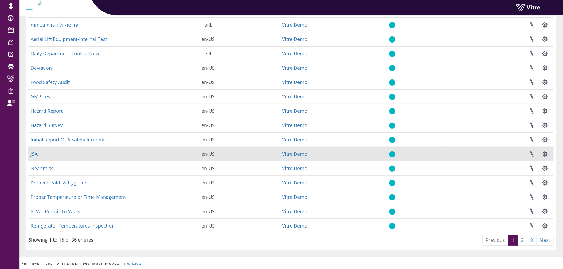
scroll to position [50, 0]
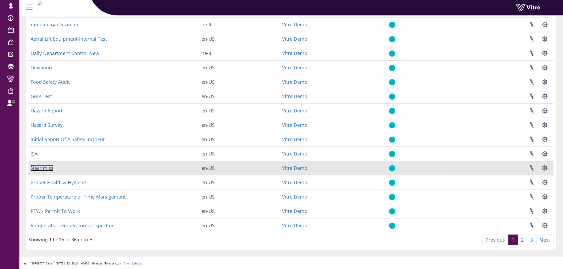
click at [32, 166] on link "Near miss" at bounding box center [42, 168] width 23 height 6
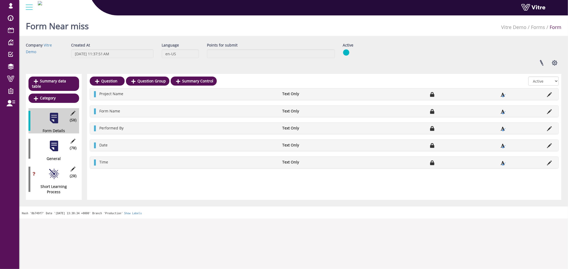
click at [52, 140] on div at bounding box center [54, 146] width 12 height 12
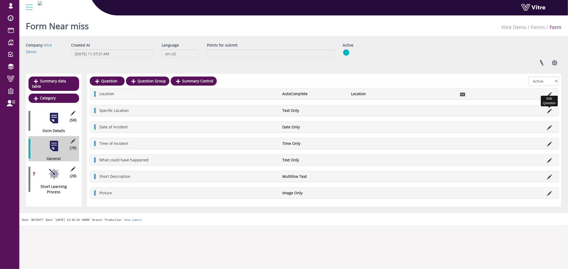
click at [549, 110] on icon at bounding box center [549, 111] width 5 height 5
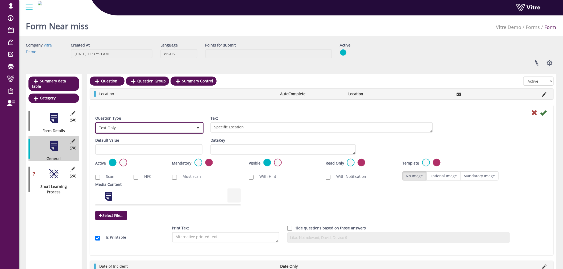
click at [177, 127] on span "Text Only" at bounding box center [144, 128] width 97 height 10
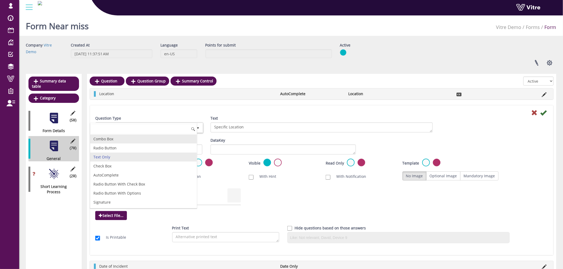
click at [152, 142] on li "Combo Box" at bounding box center [143, 139] width 107 height 9
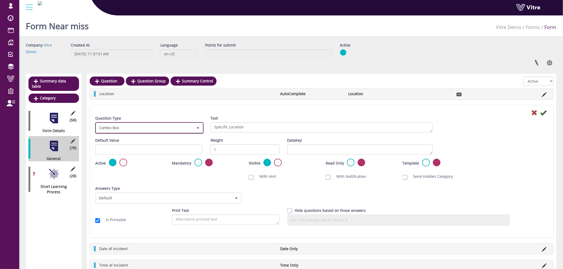
click at [160, 129] on span "Combo Box" at bounding box center [144, 128] width 97 height 10
click at [177, 117] on div "Question Type Combo Box 2" at bounding box center [148, 125] width 107 height 18
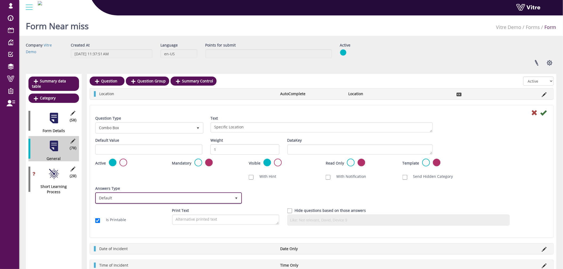
click at [165, 196] on span "Default" at bounding box center [164, 199] width 136 height 10
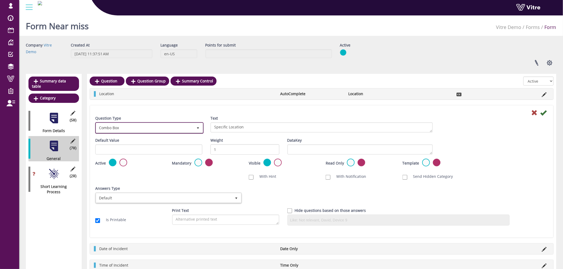
click at [175, 128] on span "Combo Box" at bounding box center [144, 128] width 97 height 10
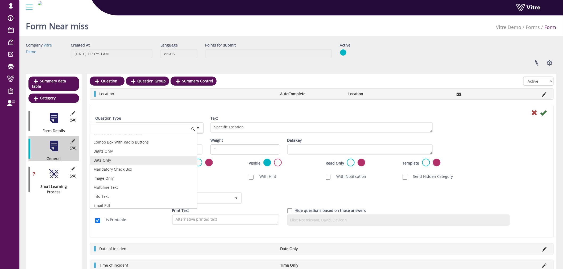
scroll to position [89, 0]
click at [137, 185] on li "Info Text" at bounding box center [143, 186] width 107 height 9
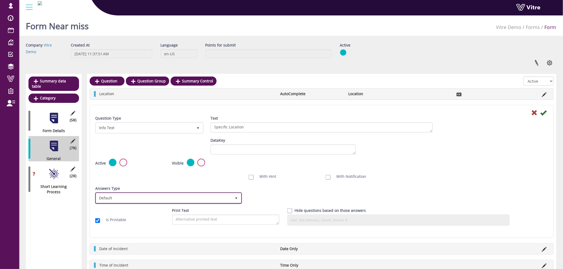
click at [174, 200] on span "Default" at bounding box center [164, 199] width 136 height 10
click at [196, 194] on span "Default" at bounding box center [164, 199] width 136 height 10
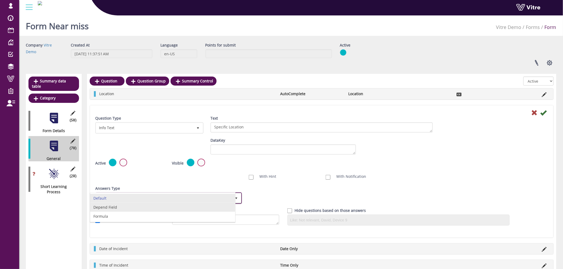
click at [116, 211] on li "Depend Field" at bounding box center [162, 207] width 145 height 9
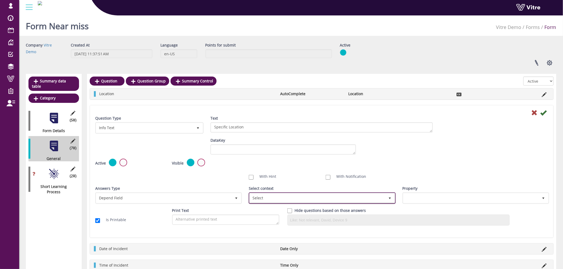
click at [288, 198] on span "Select" at bounding box center [318, 199] width 136 height 10
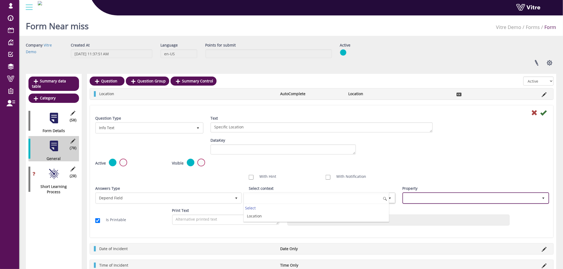
click at [459, 198] on span at bounding box center [472, 199] width 136 height 10
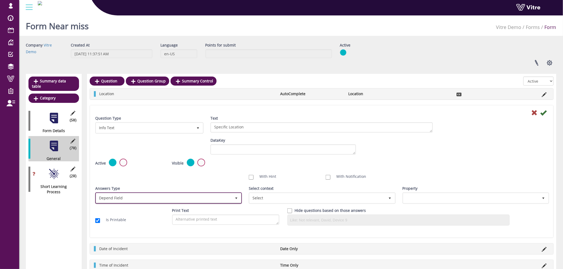
click at [151, 195] on span "Depend Field" at bounding box center [164, 199] width 136 height 10
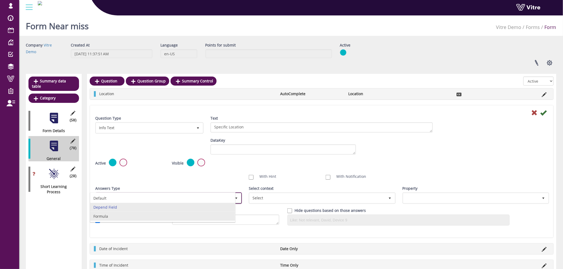
click at [127, 217] on li "Formula" at bounding box center [162, 216] width 145 height 9
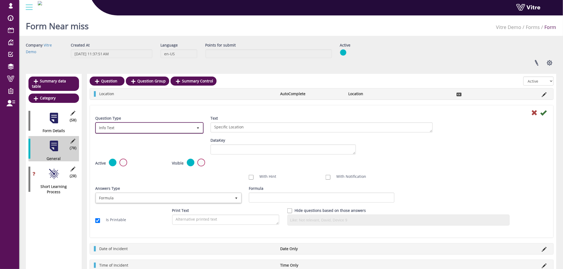
click at [129, 125] on span "Info Text" at bounding box center [144, 128] width 97 height 10
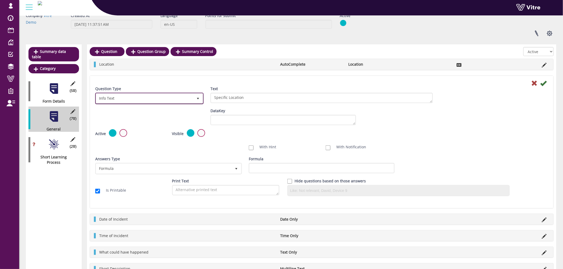
click at [156, 102] on span "Info Text" at bounding box center [144, 99] width 97 height 10
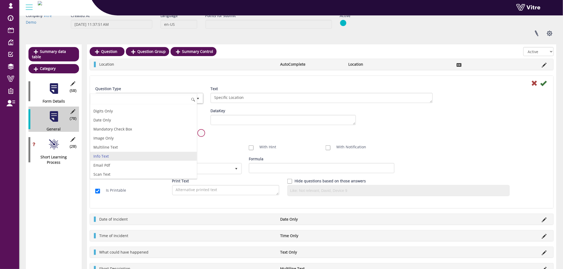
scroll to position [0, 0]
click at [147, 117] on li "Radio Button" at bounding box center [143, 118] width 107 height 9
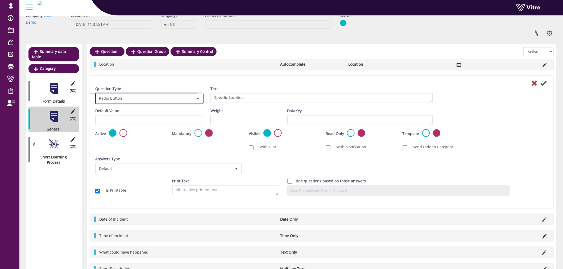
type input "1"
click at [130, 161] on div "Answers Type Default 0" at bounding box center [168, 166] width 146 height 18
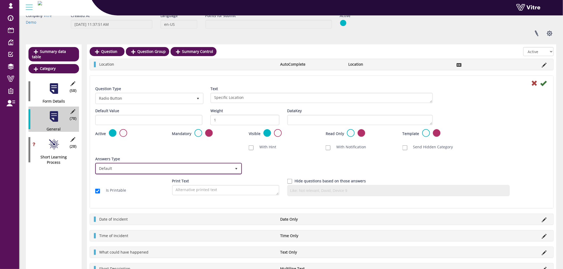
click at [132, 166] on span "Default" at bounding box center [164, 169] width 136 height 10
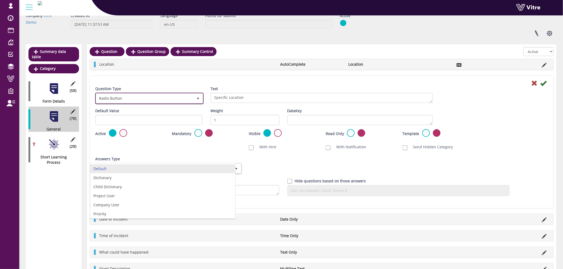
click at [121, 99] on span "Radio Button" at bounding box center [144, 99] width 97 height 10
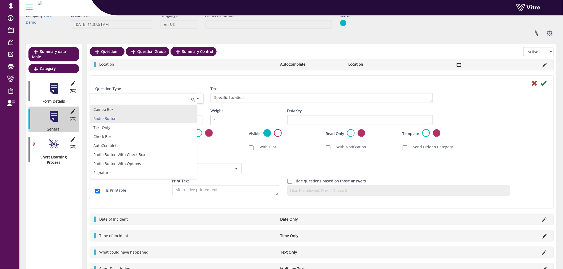
click at [118, 109] on li "Combo Box" at bounding box center [143, 109] width 107 height 9
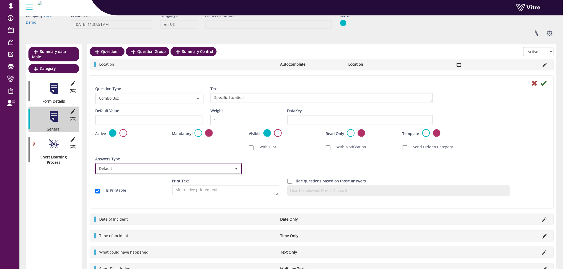
click at [219, 164] on span "Default" at bounding box center [164, 169] width 136 height 10
drag, startPoint x: 236, startPoint y: 175, endPoint x: 235, endPoint y: 190, distance: 14.7
click at [235, 190] on div "Question Type Combo Box 2 Text Specific Location Default Value Weight 1 DataKey…" at bounding box center [321, 143] width 453 height 114
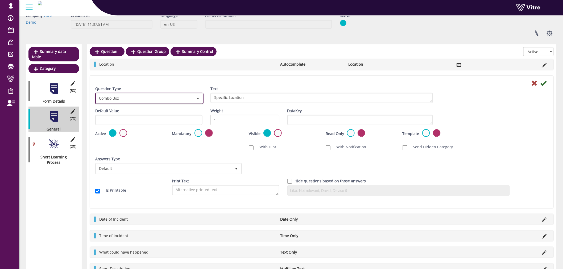
click at [108, 96] on span "Combo Box" at bounding box center [144, 99] width 97 height 10
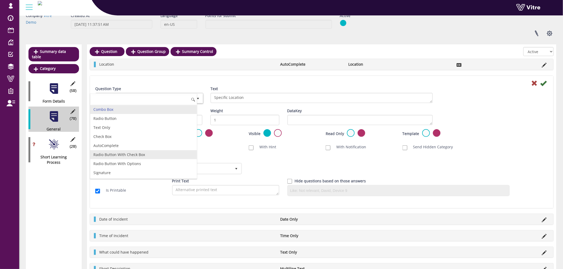
click at [137, 158] on li "Radio Button With Check Box" at bounding box center [143, 154] width 107 height 9
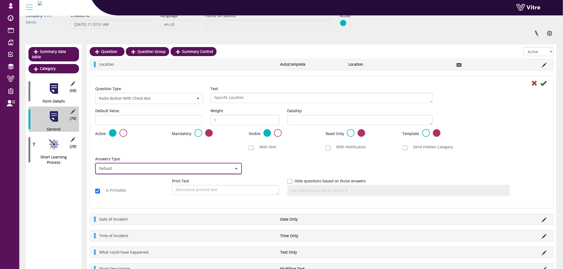
click at [218, 166] on span "Default" at bounding box center [164, 169] width 136 height 10
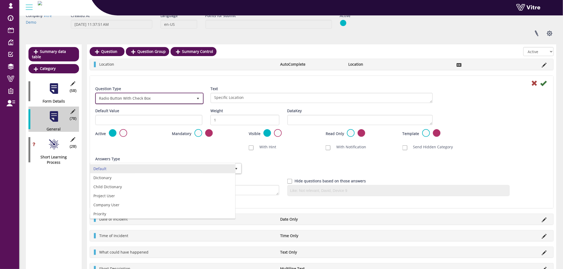
click at [108, 99] on span "Radio Button With Check Box" at bounding box center [144, 99] width 97 height 10
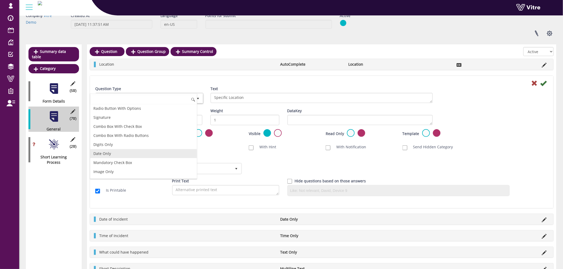
scroll to position [59, 0]
click at [121, 162] on li "Mandatory Check Box" at bounding box center [143, 159] width 107 height 9
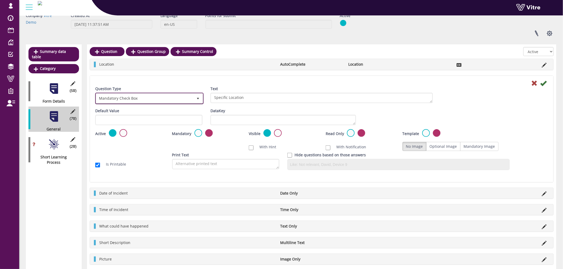
click at [141, 97] on span "Mandatory Check Box" at bounding box center [144, 99] width 97 height 10
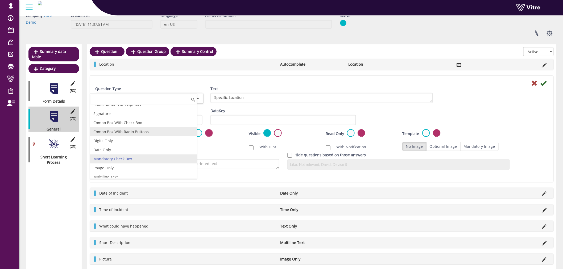
click at [127, 132] on li "Combo Box With Radio Buttons" at bounding box center [143, 132] width 107 height 9
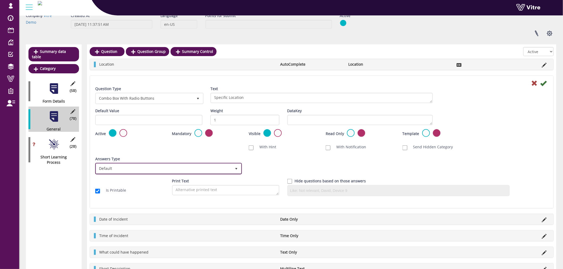
click at [154, 167] on span "Default" at bounding box center [164, 169] width 136 height 10
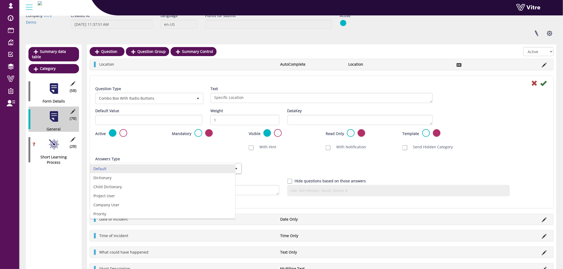
click at [132, 88] on div "Question Type Combo Box With Radio Buttons 16" at bounding box center [148, 95] width 107 height 18
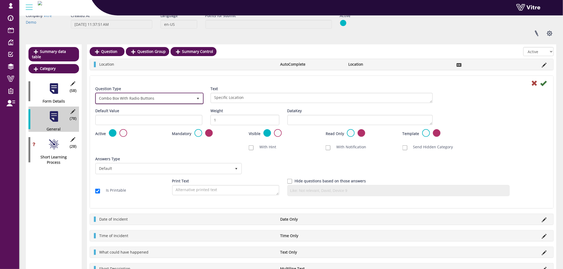
click at [134, 97] on span "Combo Box With Radio Buttons" at bounding box center [144, 99] width 97 height 10
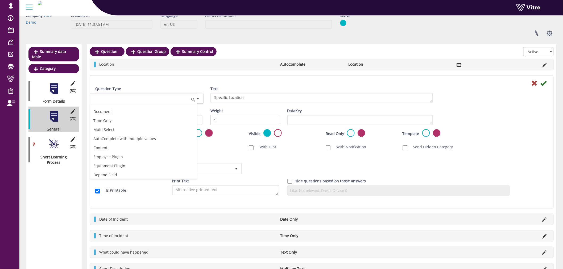
scroll to position [164, 0]
click at [105, 124] on li "Multi Select" at bounding box center [143, 127] width 107 height 9
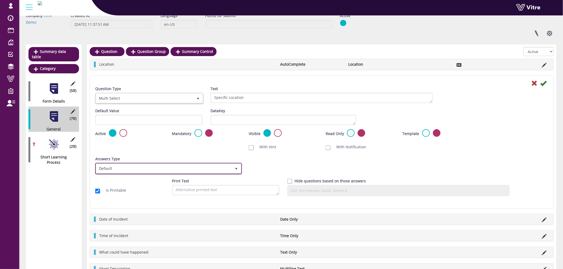
drag, startPoint x: 151, startPoint y: 169, endPoint x: 182, endPoint y: 174, distance: 31.0
click at [152, 169] on span "Default" at bounding box center [164, 169] width 136 height 10
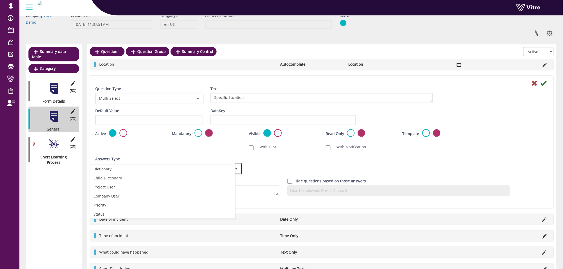
scroll to position [10, 0]
click at [124, 97] on span "Multi Select" at bounding box center [144, 99] width 97 height 10
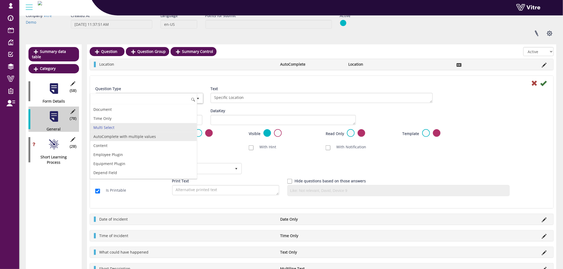
click at [153, 139] on li "AutoComplete with multiple values" at bounding box center [143, 136] width 107 height 9
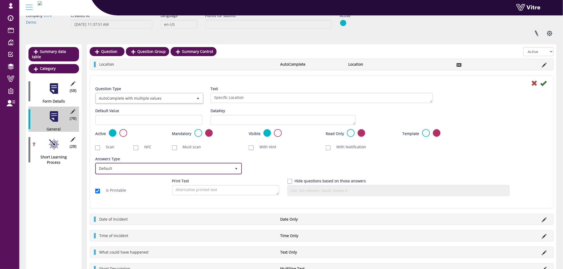
click at [225, 168] on span "Default" at bounding box center [164, 169] width 136 height 10
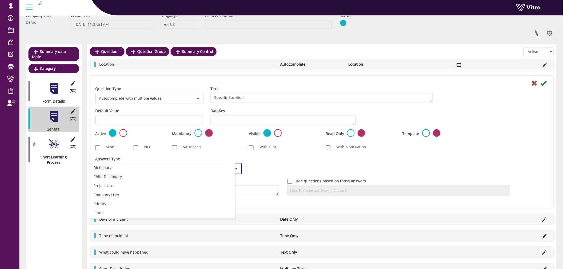
scroll to position [0, 0]
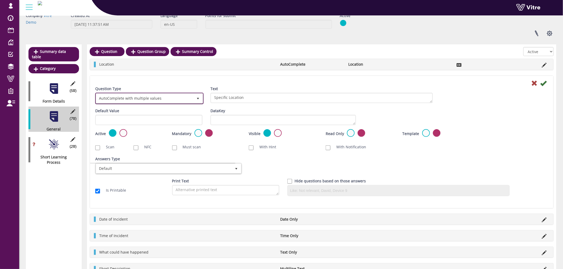
click at [155, 96] on span "AutoComplete with multiple values" at bounding box center [144, 99] width 97 height 10
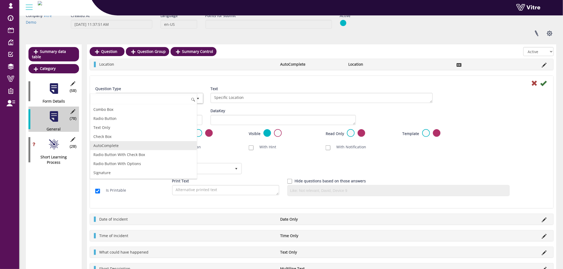
click at [115, 147] on li "AutoComplete" at bounding box center [143, 145] width 107 height 9
type input "1"
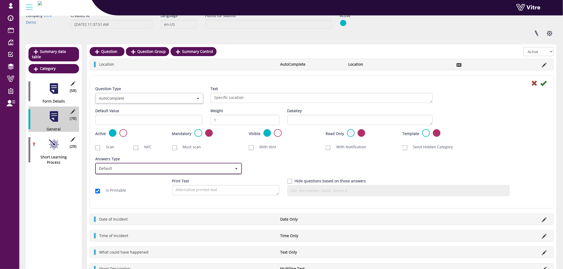
click at [196, 165] on span "Default" at bounding box center [164, 169] width 136 height 10
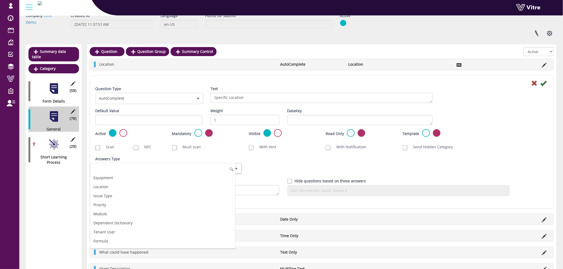
scroll to position [73, 0]
drag, startPoint x: 110, startPoint y: 235, endPoint x: 140, endPoint y: 234, distance: 29.6
click at [110, 235] on li "Formula" at bounding box center [162, 233] width 145 height 9
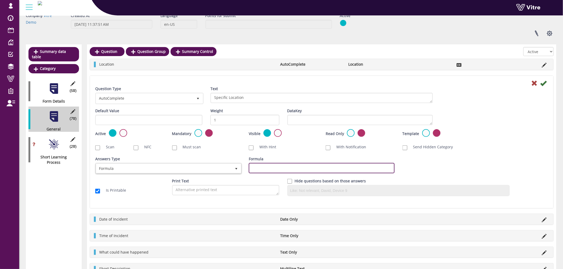
click at [269, 167] on input "Formula" at bounding box center [322, 168] width 146 height 10
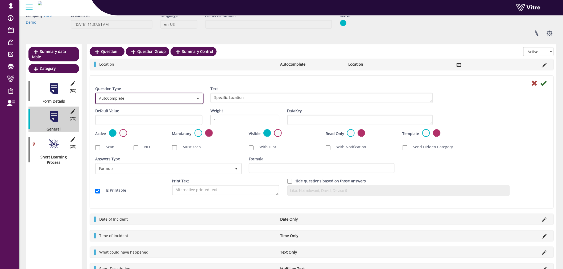
click at [142, 96] on span "AutoComplete" at bounding box center [144, 99] width 97 height 10
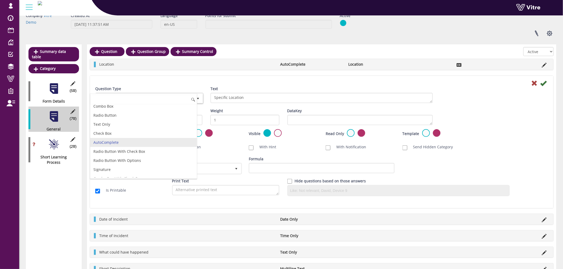
scroll to position [0, 0]
click at [114, 129] on li "Text Only" at bounding box center [143, 127] width 107 height 9
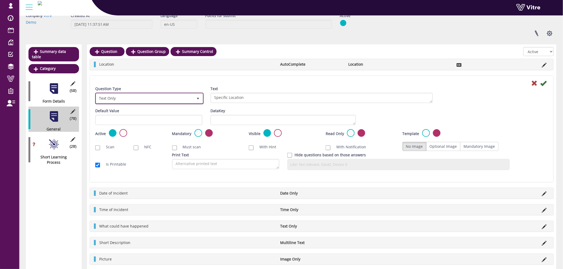
click at [166, 97] on span "Text Only" at bounding box center [144, 99] width 97 height 10
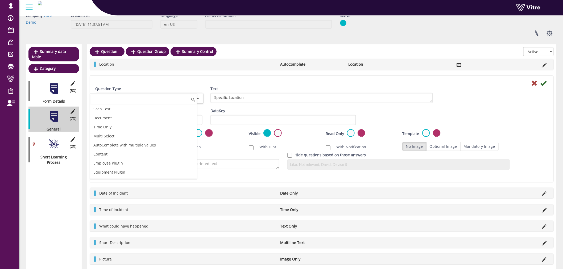
scroll to position [156, 0]
click at [136, 143] on li "AutoComplete with multiple values" at bounding box center [143, 143] width 107 height 9
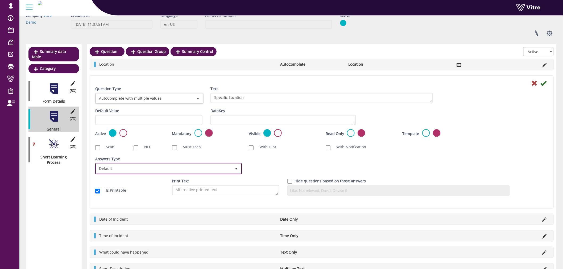
click at [163, 166] on span "Default" at bounding box center [164, 169] width 136 height 10
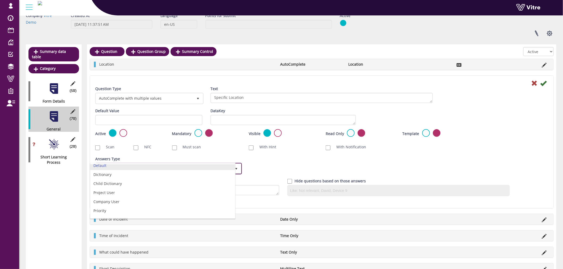
scroll to position [0, 0]
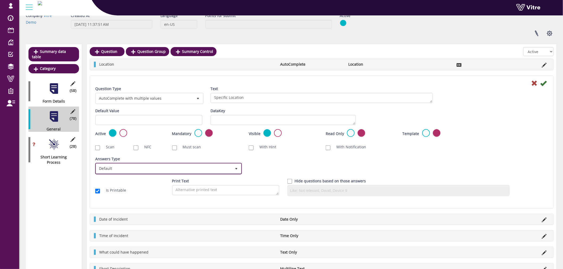
click at [238, 165] on span "select" at bounding box center [237, 169] width 10 height 10
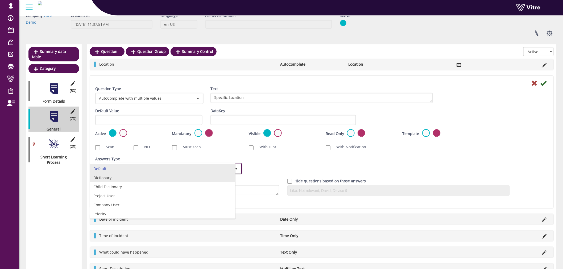
click at [209, 180] on li "Dictionary" at bounding box center [162, 178] width 145 height 9
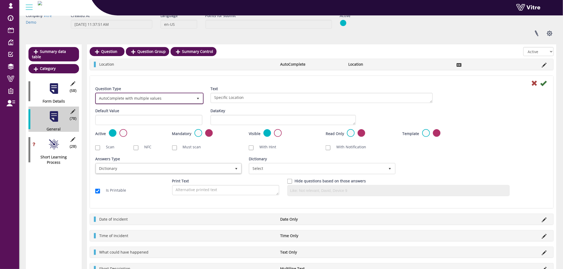
click at [170, 95] on span "AutoComplete with multiple values" at bounding box center [144, 99] width 97 height 10
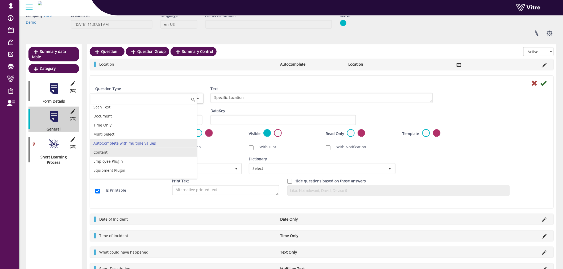
click at [152, 155] on li "Content" at bounding box center [143, 152] width 107 height 9
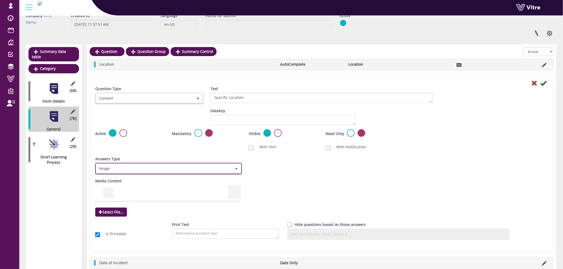
click at [157, 165] on span "Image" at bounding box center [164, 169] width 136 height 10
click at [149, 80] on div at bounding box center [321, 83] width 461 height 6
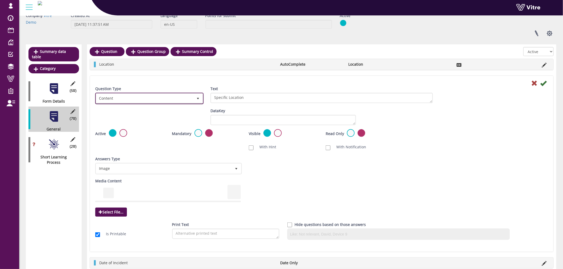
click at [114, 95] on span "Content" at bounding box center [144, 99] width 97 height 10
drag, startPoint x: 266, startPoint y: 160, endPoint x: 216, endPoint y: 161, distance: 50.3
click at [266, 160] on div "Answers Type Dictionary 1 Answers Type Formula 22 Module Select Form Context (l…" at bounding box center [321, 168] width 461 height 22
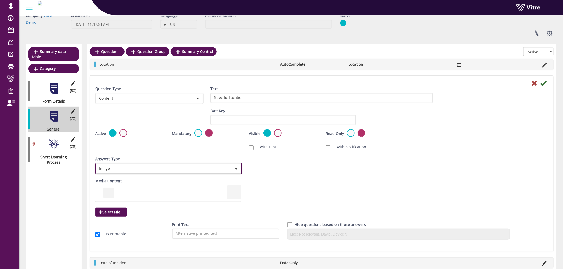
click at [116, 171] on span "Image" at bounding box center [164, 169] width 136 height 10
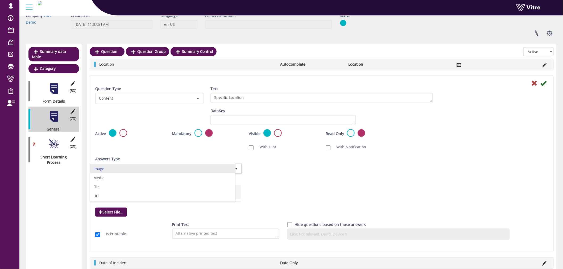
click at [335, 191] on div "Media Content Select File..." at bounding box center [321, 199] width 461 height 40
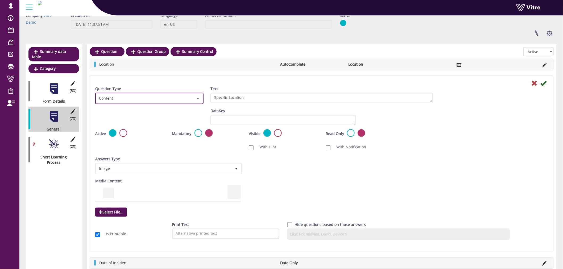
click at [158, 98] on span "Content" at bounding box center [144, 99] width 97 height 10
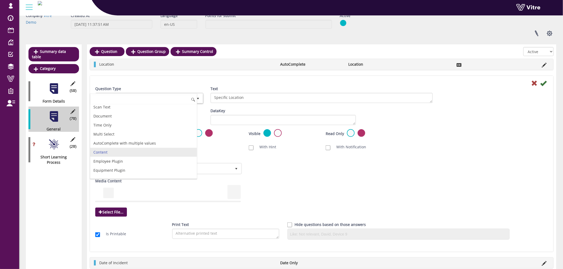
scroll to position [164, 0]
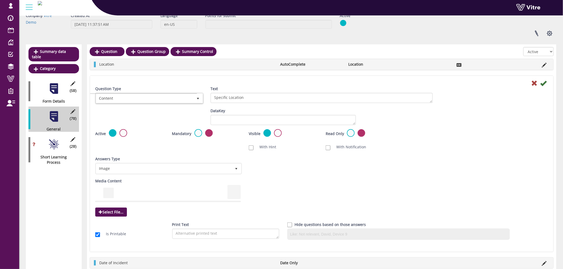
click at [270, 160] on div "Answers Type Dictionary 1 Answers Type Formula 22 Module Select Form Context (l…" at bounding box center [321, 168] width 461 height 22
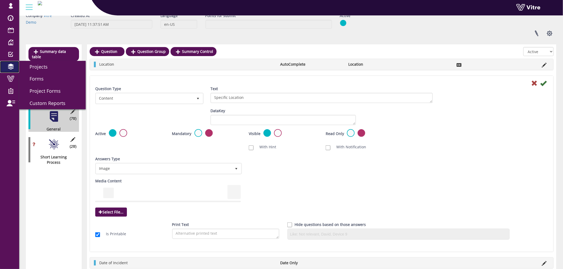
click at [15, 68] on span at bounding box center [10, 67] width 13 height 6
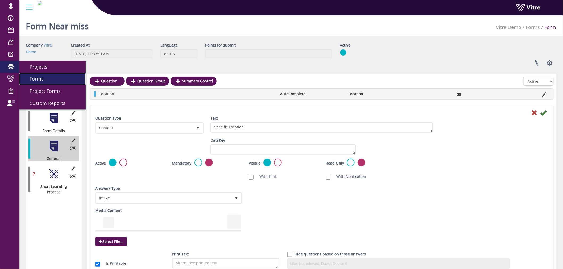
click at [35, 80] on span "Forms" at bounding box center [33, 79] width 20 height 6
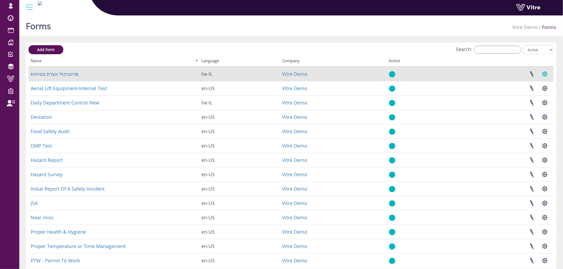
click at [545, 72] on button "button" at bounding box center [545, 74] width 13 height 14
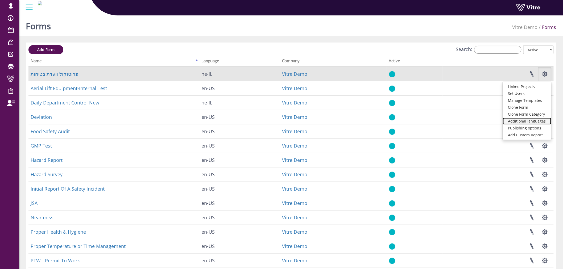
click at [528, 120] on link "Additional languages" at bounding box center [527, 121] width 48 height 7
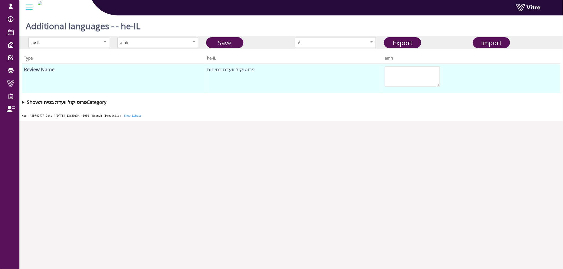
click at [147, 41] on div "amh" at bounding box center [152, 43] width 64 height 6
type textarea "Safety Committee Protocol"
type textarea "Survey Details"
type textarea "Project Name"
type textarea "Survey Name"
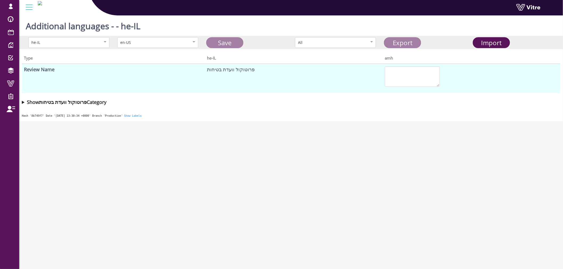
type textarea "Survey Conductor"
type textarea "Date"
type textarea "Committee Details"
type textarea "Committee Meeting Date"
type textarea "Attendees"
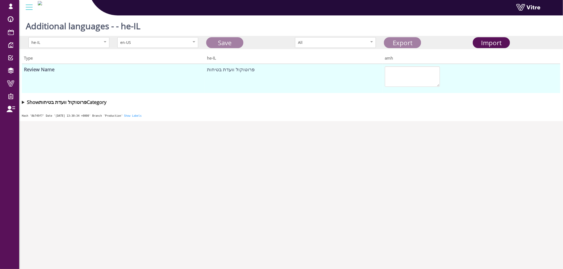
type textarea "Absentees"
type textarea "Additional Comments"
type textarea "Safety Manager Report"
type textarea "Safety Officer Report"
type textarea "Topics Raised During the Meeting"
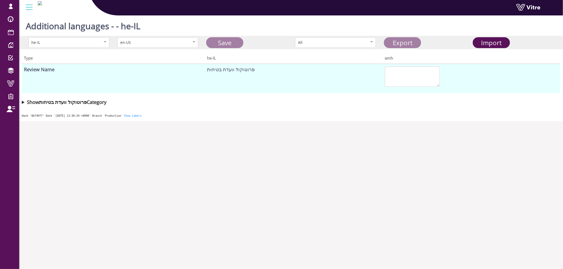
type textarea "Discussion Topic"
type textarea "Is a Task Required for Follow-Up?"
type textarea "No"
type textarea "Yes"
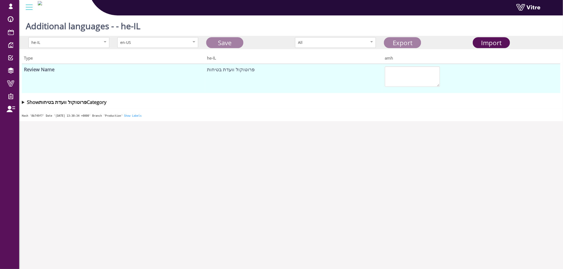
type textarea "Task"
type textarea "Task Due Date"
type textarea "Person Responsible for the Task"
type textarea "Status of Decisions from Previous Meeting"
type textarea "Status of Implementation of Decisions from Previous Safety Committee Meeting"
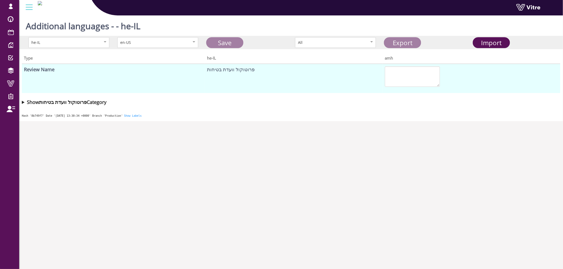
type textarea "Explanation"
type textarea "Treatment Status"
type textarea "Completed"
type textarea "Partially Completed"
type textarea "Not Completed"
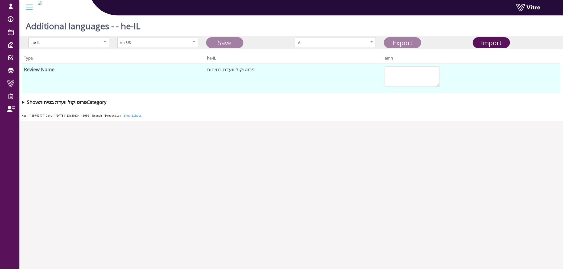
type textarea "Topic Details"
type textarea "Signatures and Distribution"
type textarea "Distribution"
type textarea "Committee Secretary Name"
type textarea "Email Address for Distribution"
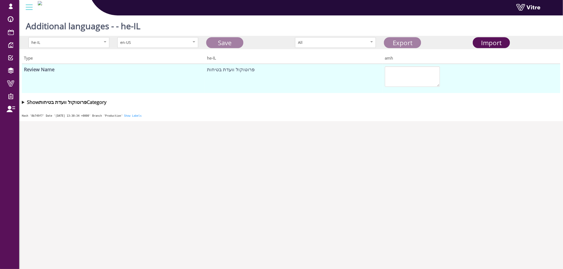
type textarea "Full Name"
type textarea "Committee Secretary Signature"
click at [395, 42] on link "Export" at bounding box center [402, 42] width 37 height 11
drag, startPoint x: 13, startPoint y: 83, endPoint x: 104, endPoint y: 105, distance: 93.8
click at [13, 83] on span at bounding box center [10, 83] width 13 height 6
